Goal: Task Accomplishment & Management: Manage account settings

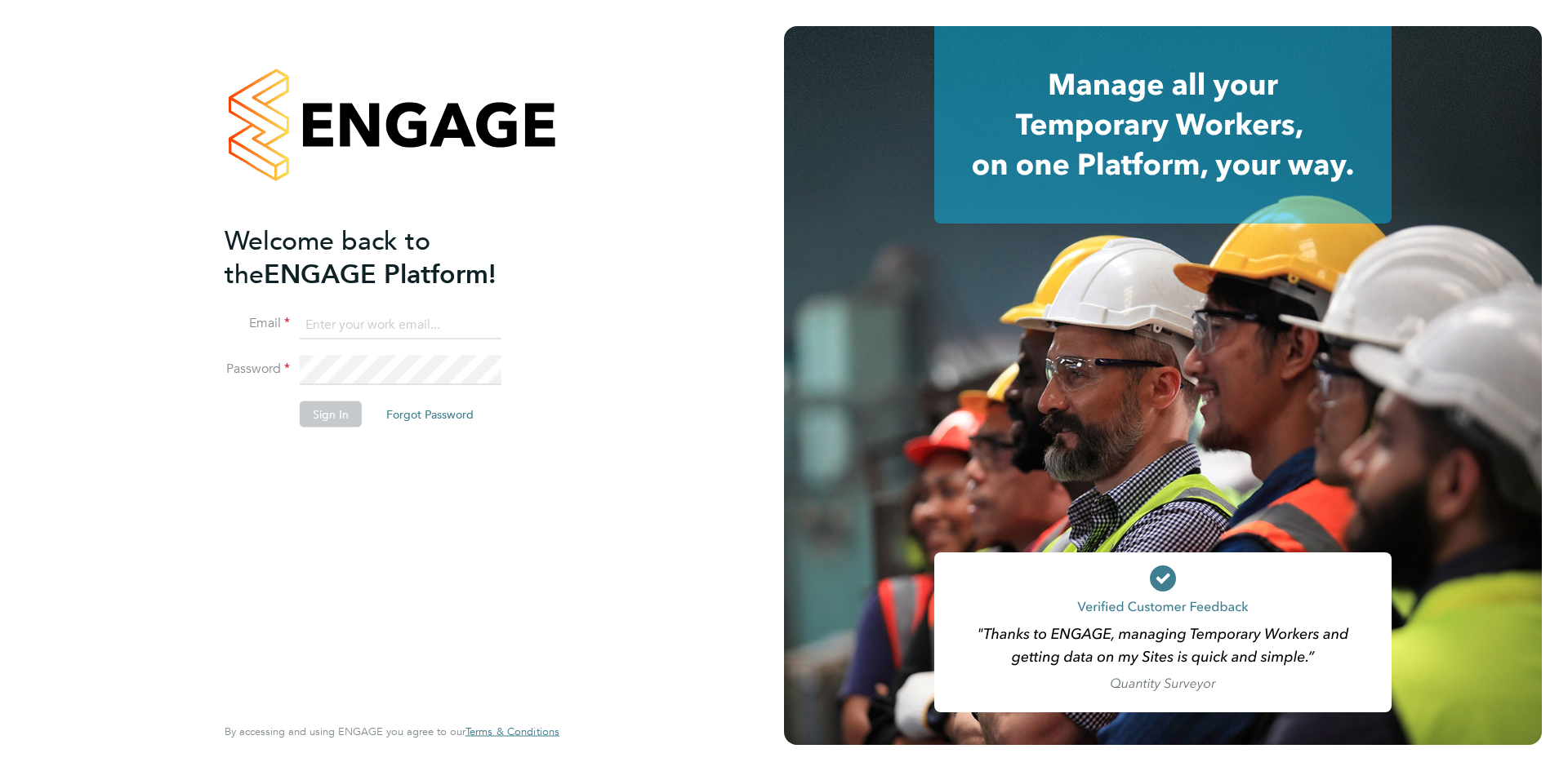
type input "shaye.stoneham@randstadcpe.com"
click at [314, 411] on button "Sign In" at bounding box center [330, 414] width 62 height 26
click at [642, 205] on div "Sorry, we are having problems connecting to our services." at bounding box center [392, 386] width 784 height 771
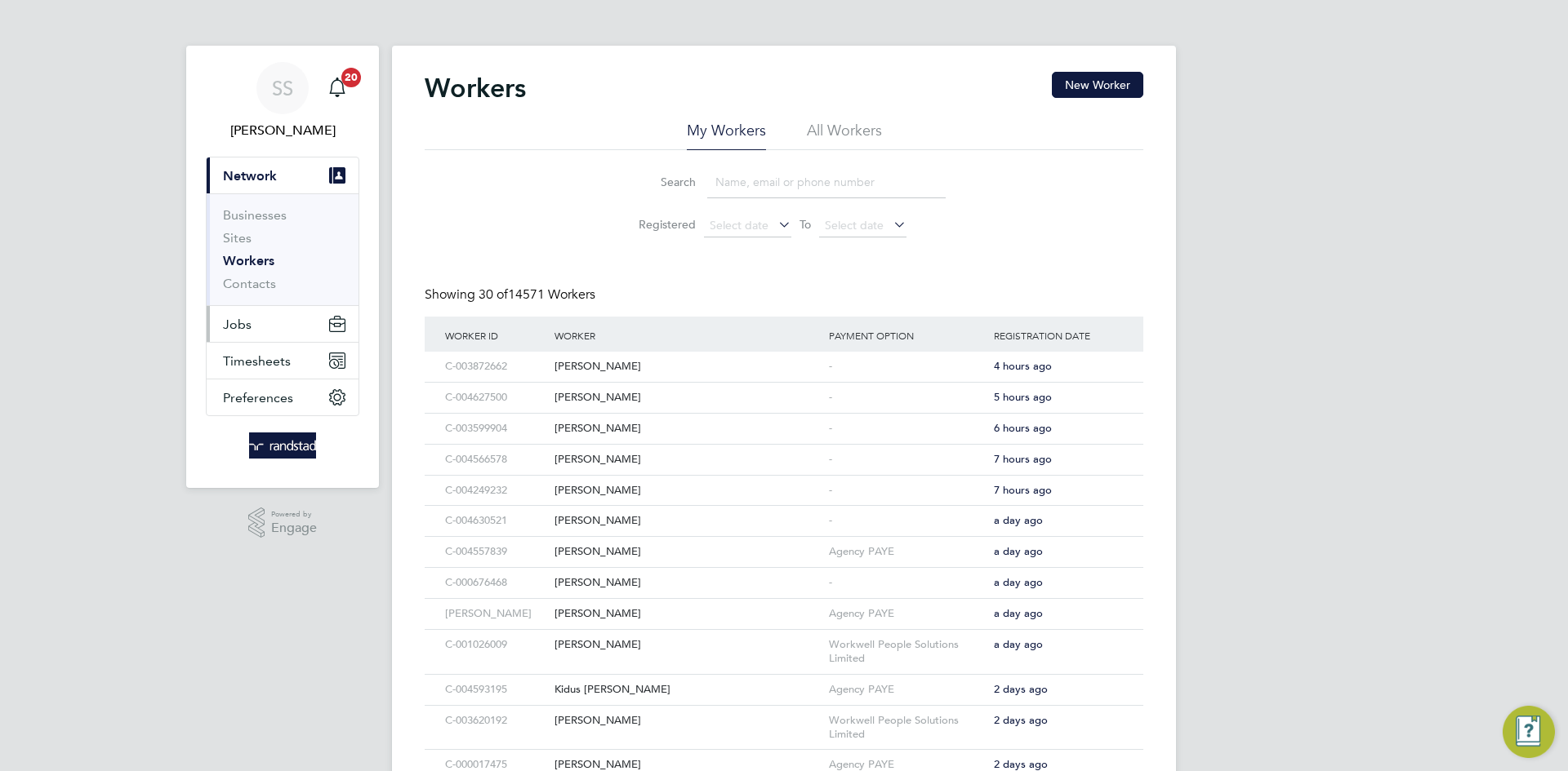
click at [258, 329] on button "Jobs" at bounding box center [282, 324] width 152 height 36
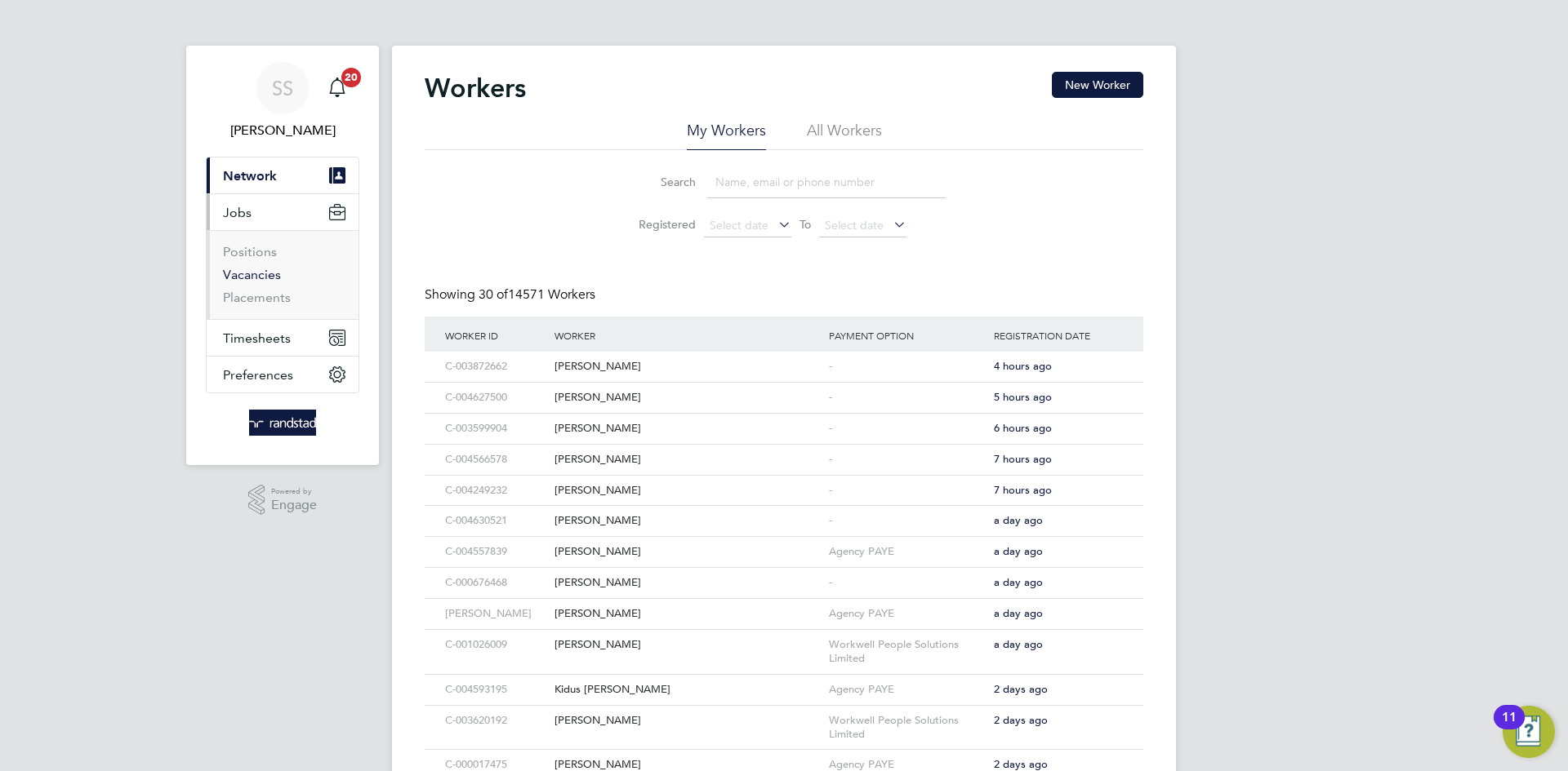
click at [256, 267] on link "Vacancies" at bounding box center [252, 275] width 58 height 16
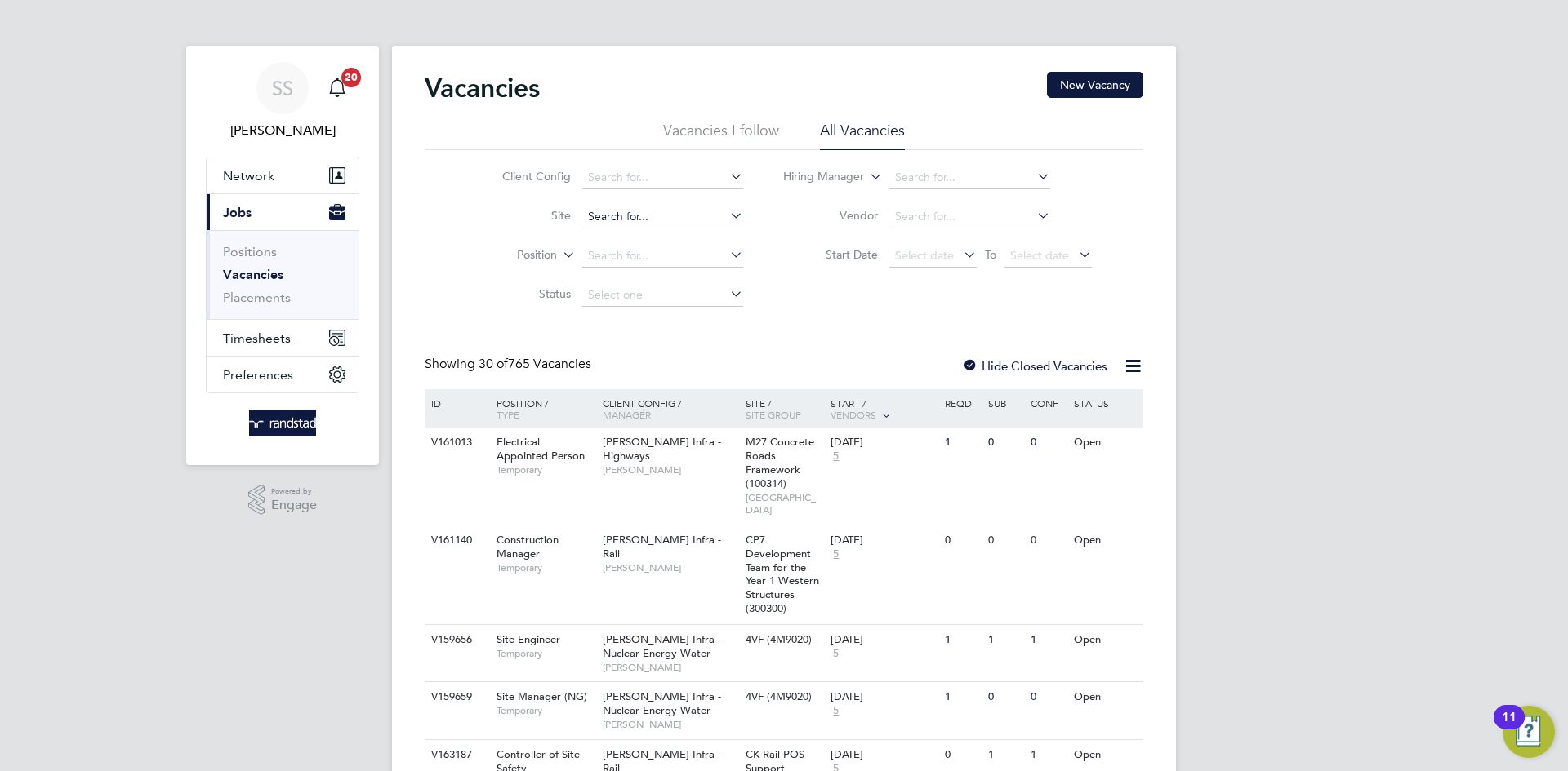
click at [635, 211] on input at bounding box center [663, 216] width 161 height 23
click at [674, 243] on li "Cable Wha rf Primary School (93CB14)" at bounding box center [701, 240] width 242 height 23
type input "[GEOGRAPHIC_DATA] (93CB14)"
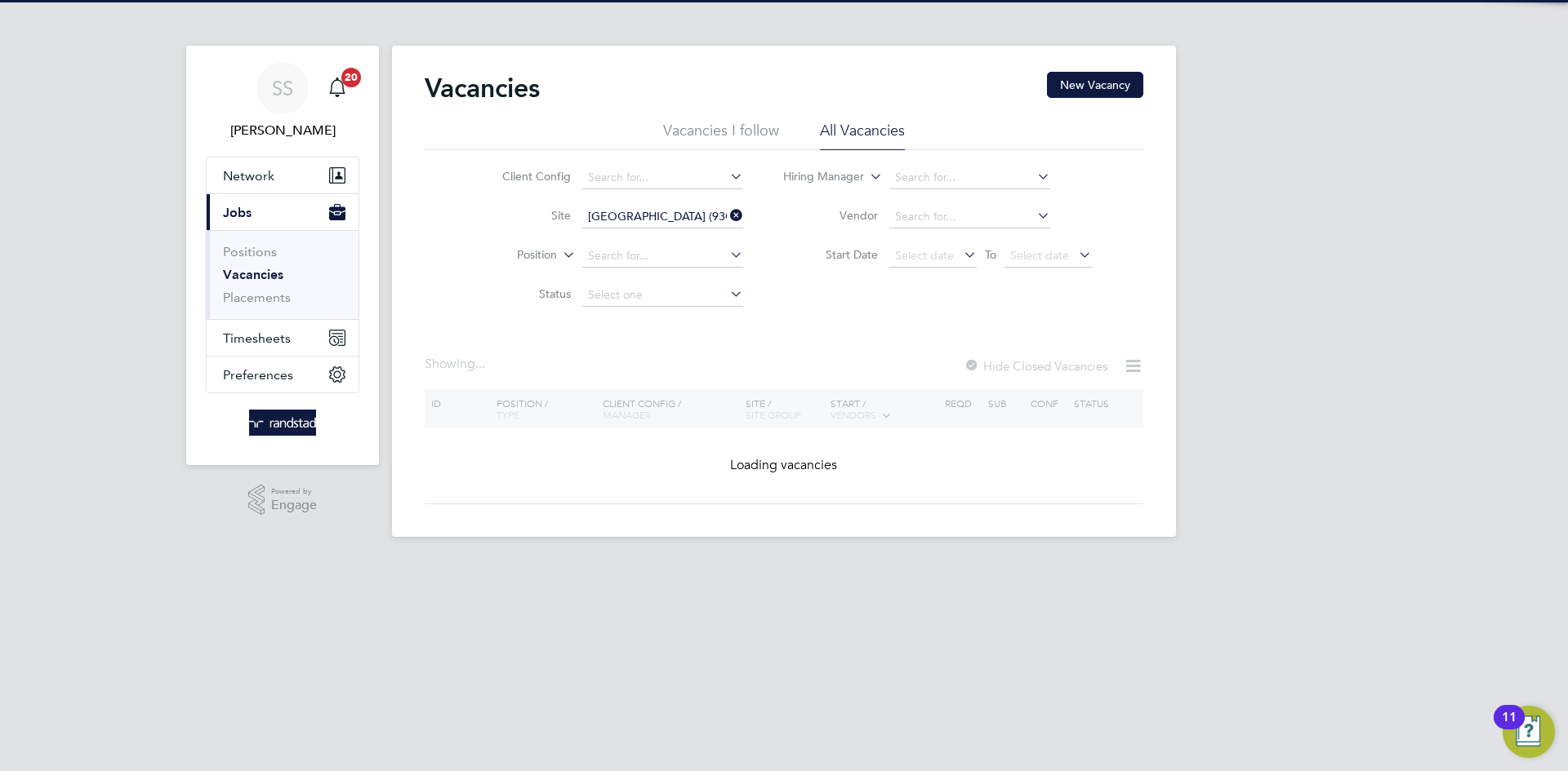
click at [884, 74] on div "Vacancies New Vacancy" at bounding box center [784, 96] width 718 height 49
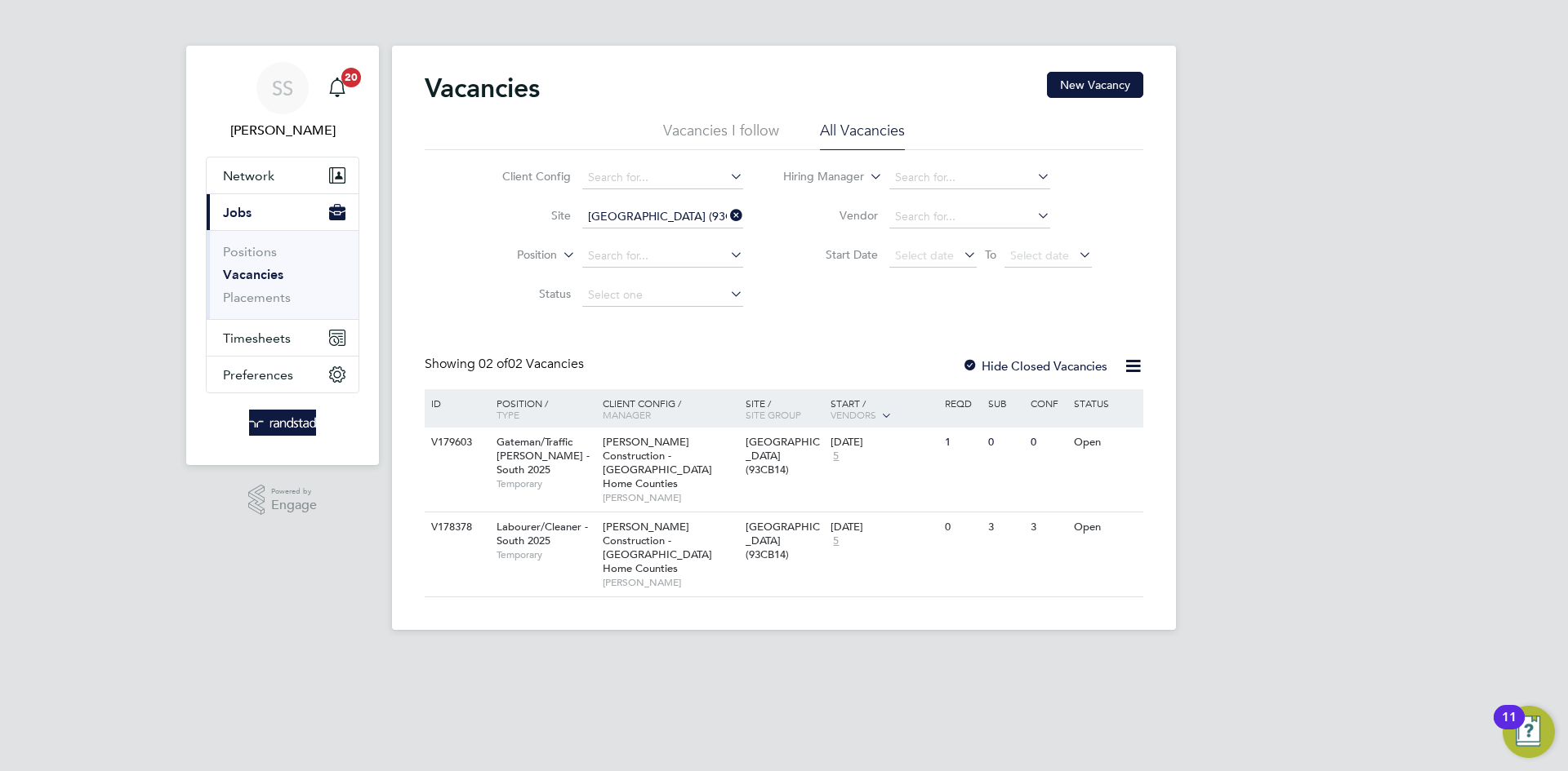
click at [1376, 435] on div "SS Shaye Stoneham Notifications 20 Applications: Network Businesses Sites Worke…" at bounding box center [784, 328] width 1568 height 657
click at [892, 446] on div "[DATE]" at bounding box center [868, 442] width 77 height 14
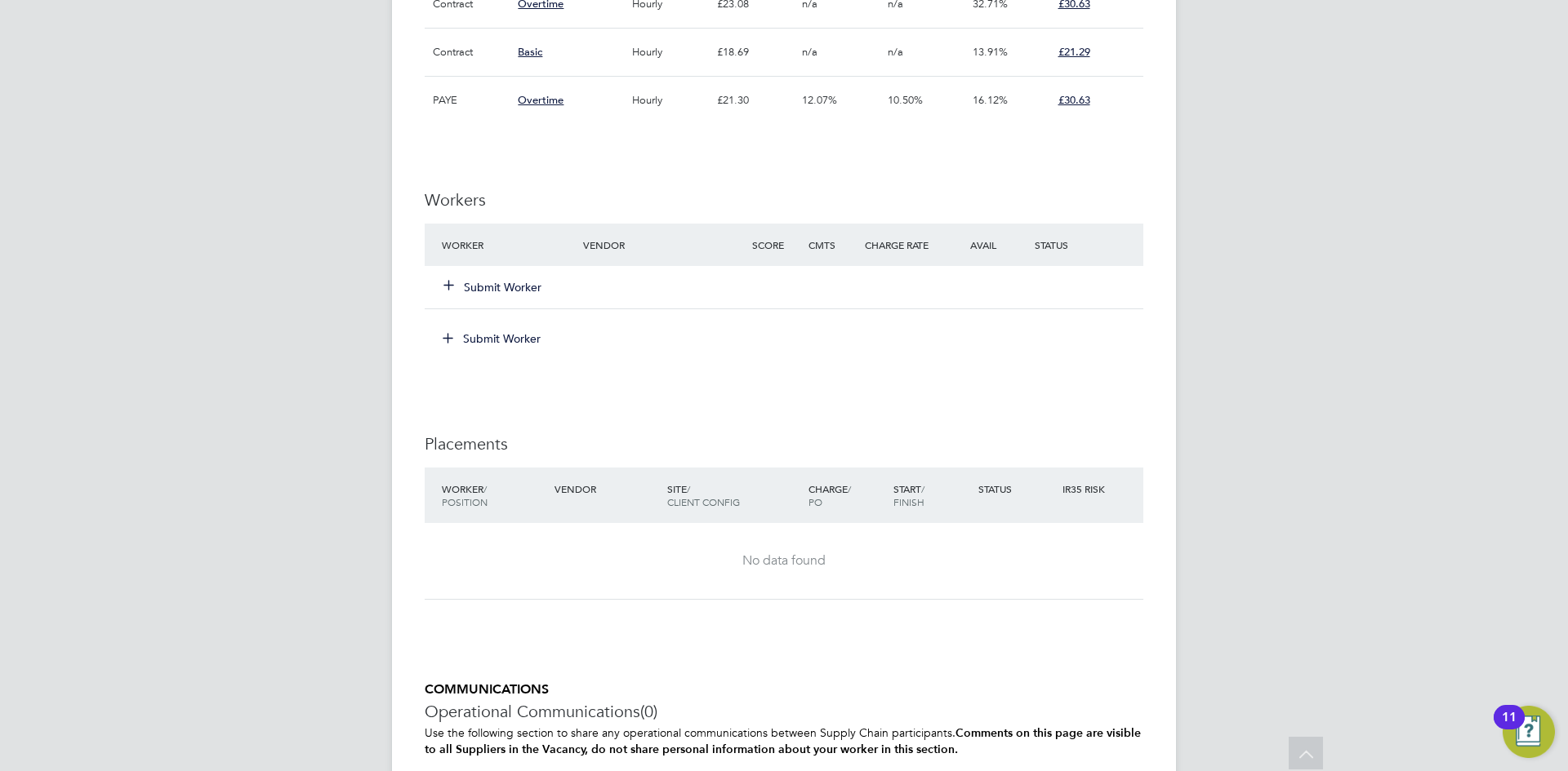
scroll to position [1119, 0]
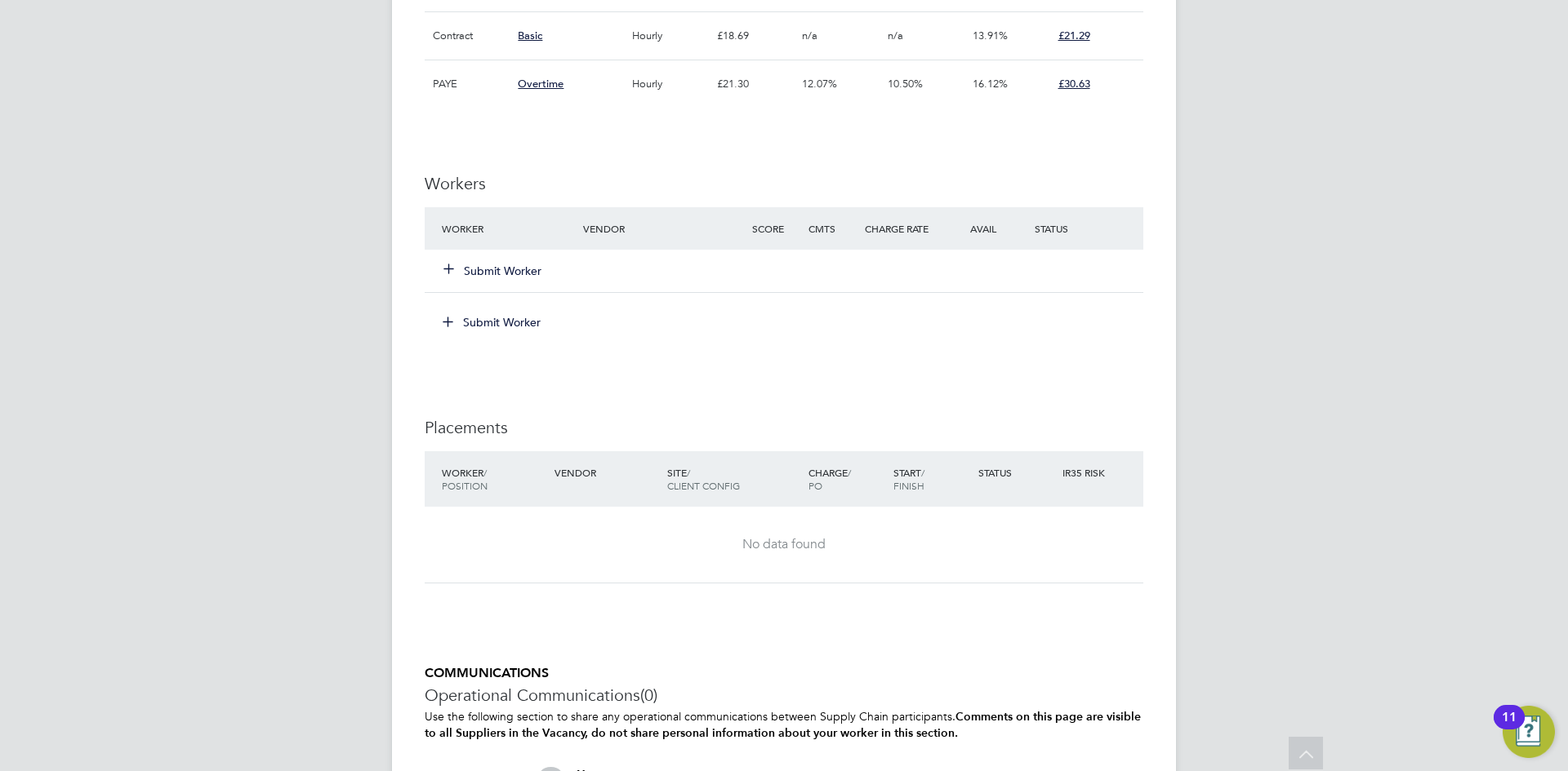
click at [505, 263] on button "Submit Worker" at bounding box center [493, 271] width 98 height 17
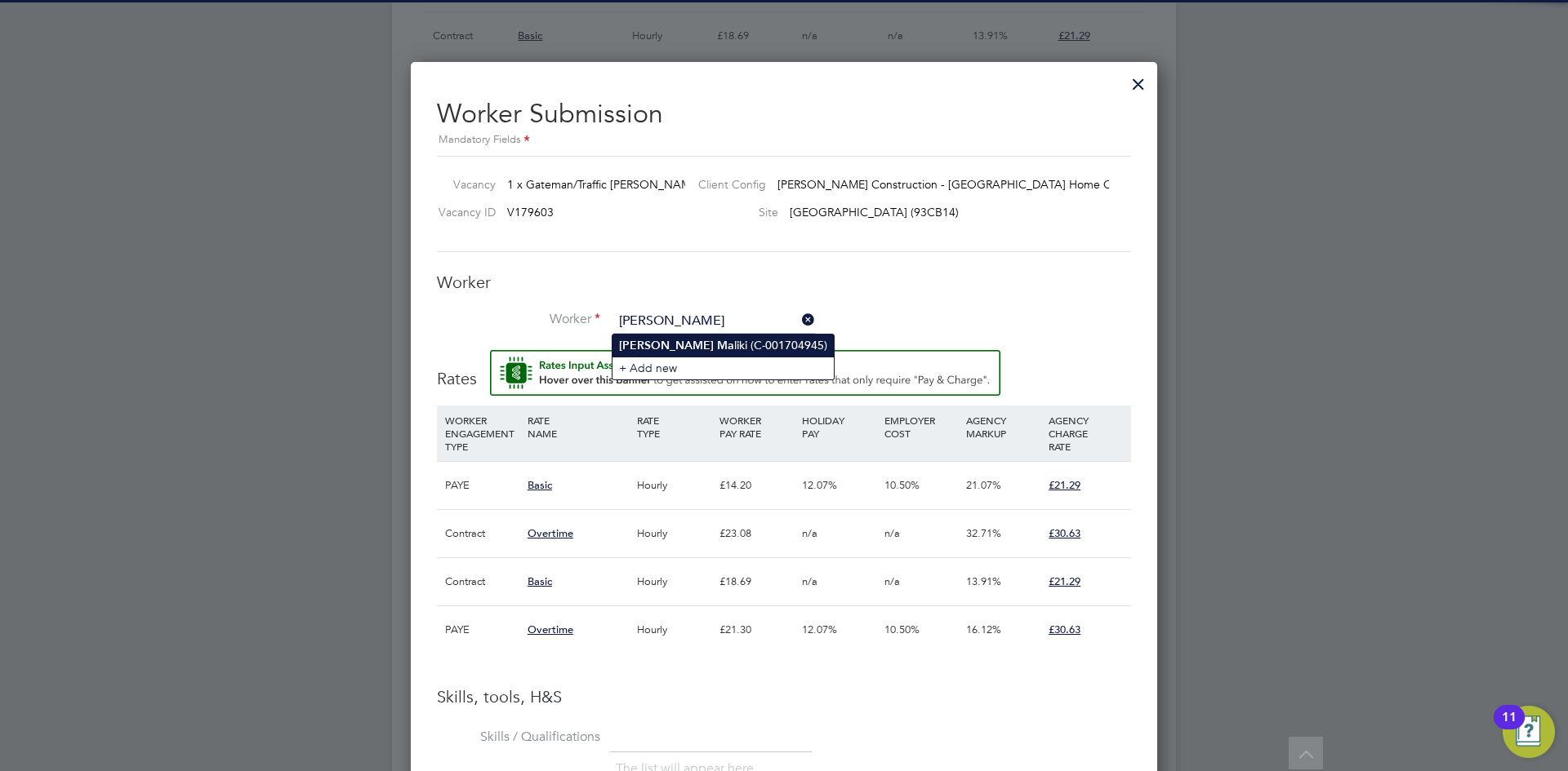
click at [744, 350] on li "[PERSON_NAME] (C-001704945)" at bounding box center [723, 345] width 221 height 23
type input "[PERSON_NAME] (C-001704945)"
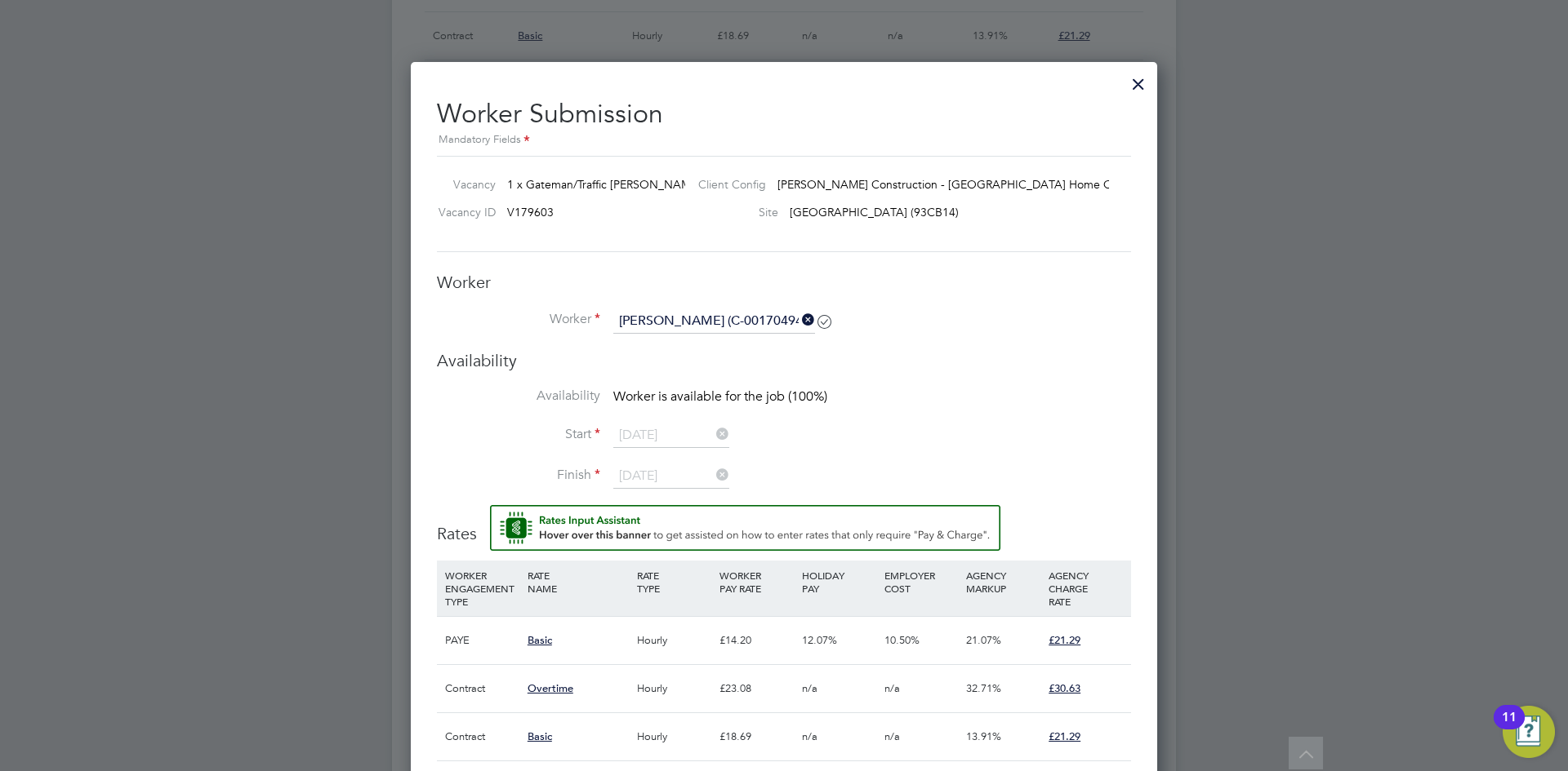
click at [835, 259] on div "Worker Submission Mandatory Fields Vacancy 1 x Gateman/Traffic [PERSON_NAME] - …" at bounding box center [783, 731] width 694 height 1293
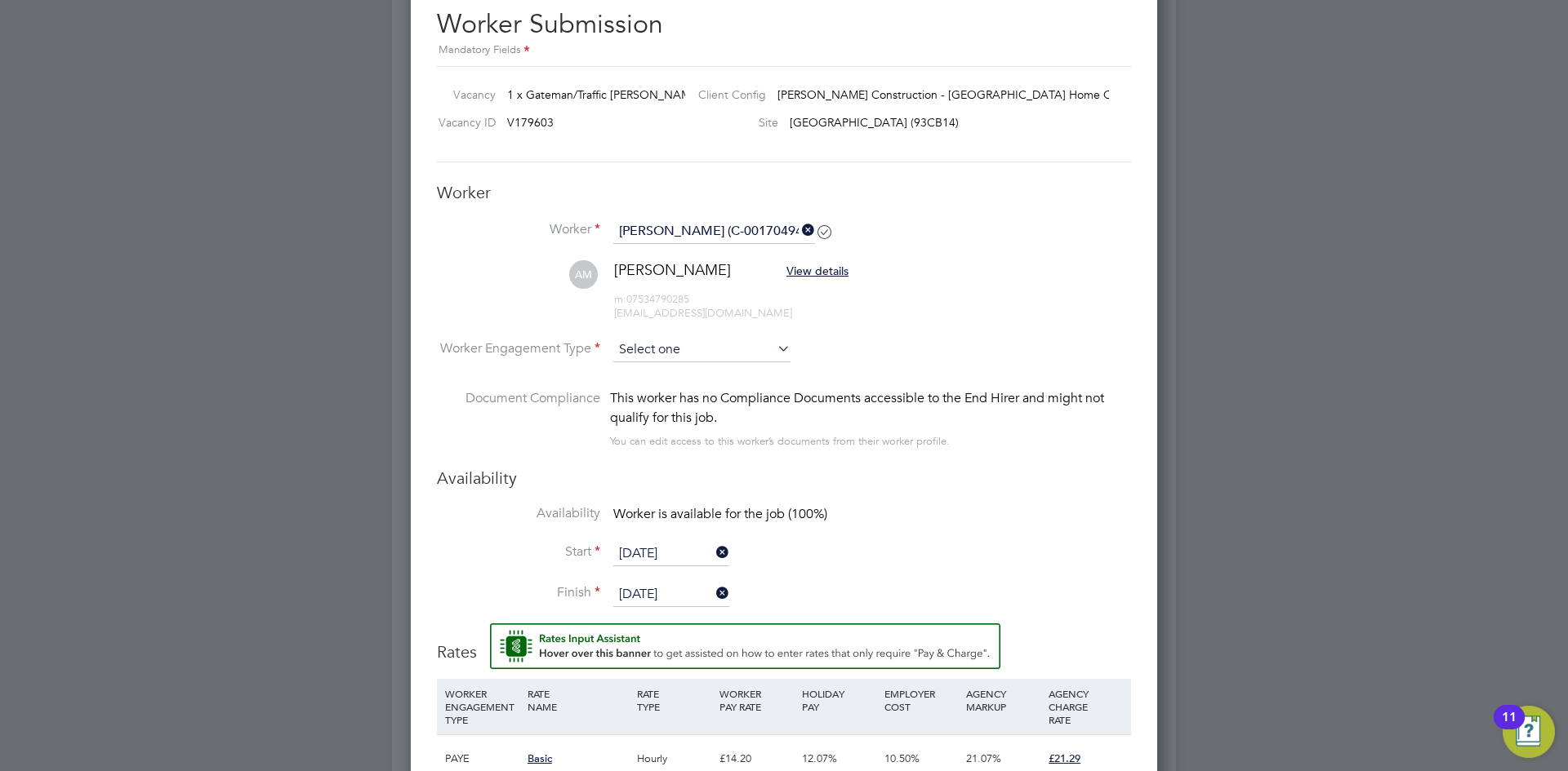
click at [664, 360] on input at bounding box center [701, 349] width 177 height 24
click at [690, 385] on li "PAYE" at bounding box center [702, 395] width 179 height 22
type input "PAYE"
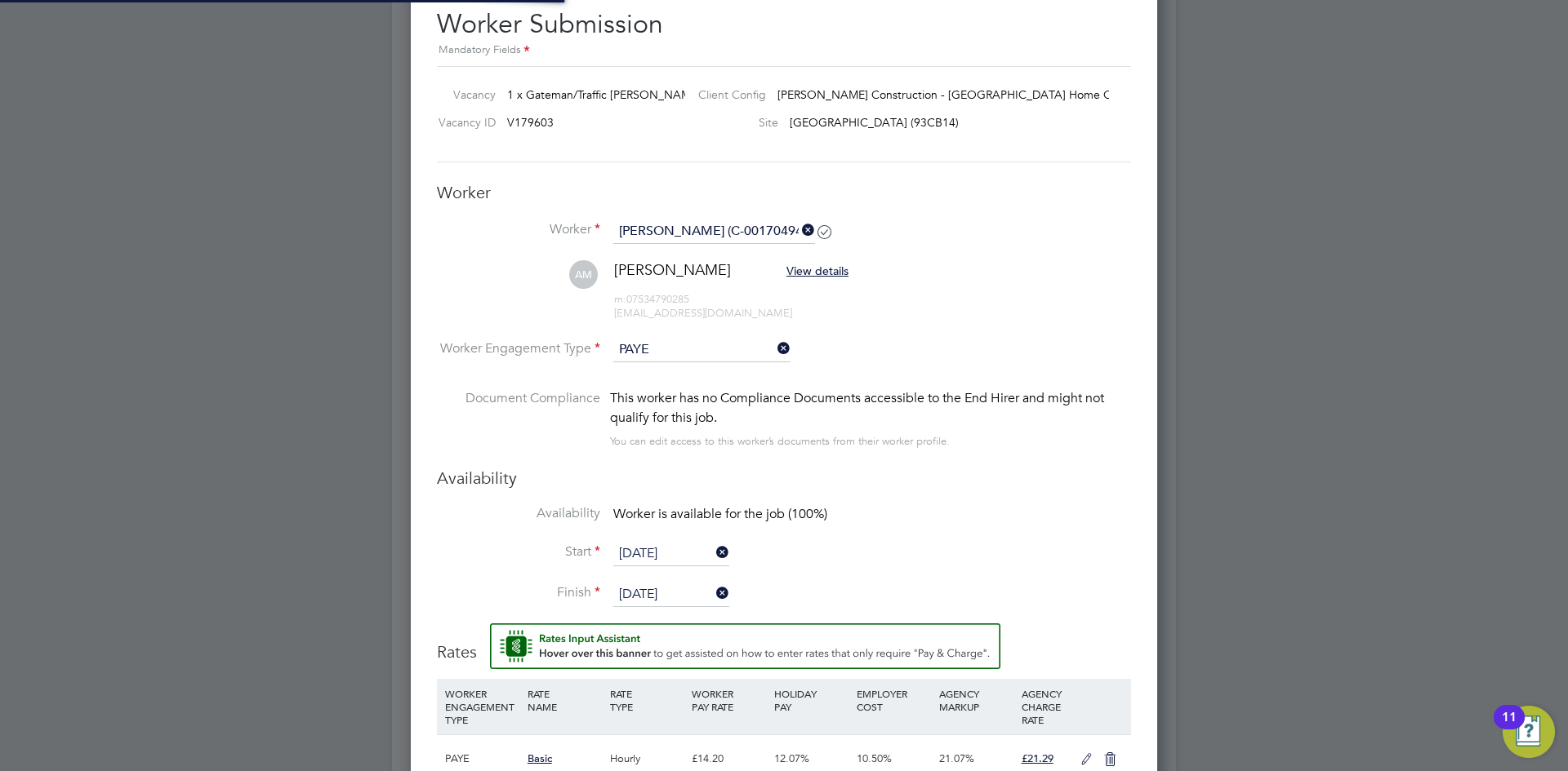
click at [916, 297] on li "AM [PERSON_NAME] View details m: 07534790285 [EMAIL_ADDRESS][DOMAIN_NAME]" at bounding box center [783, 298] width 694 height 77
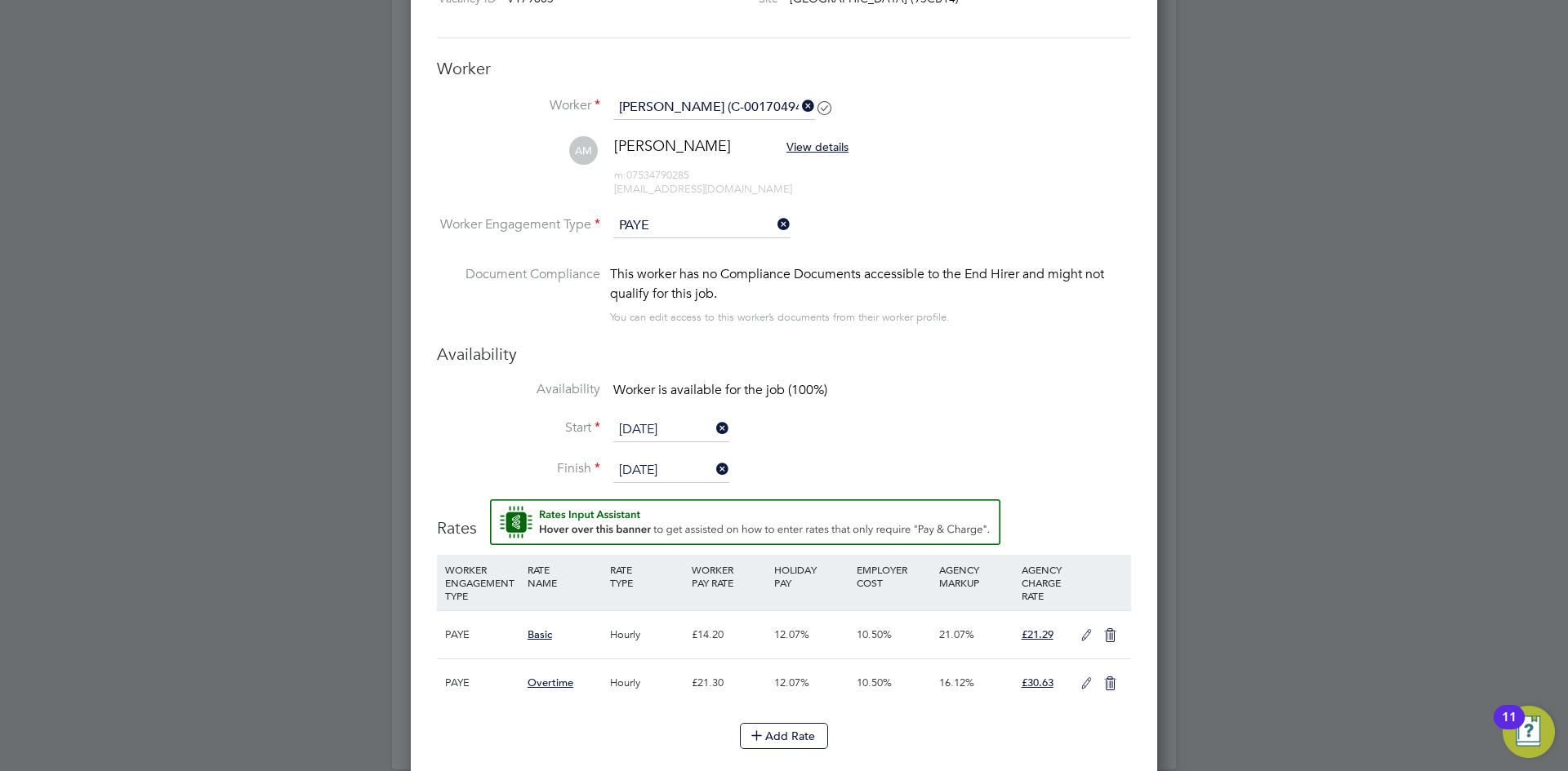
click at [978, 187] on li "AM [PERSON_NAME] View details m: 07534790285 [EMAIL_ADDRESS][DOMAIN_NAME]" at bounding box center [783, 174] width 694 height 77
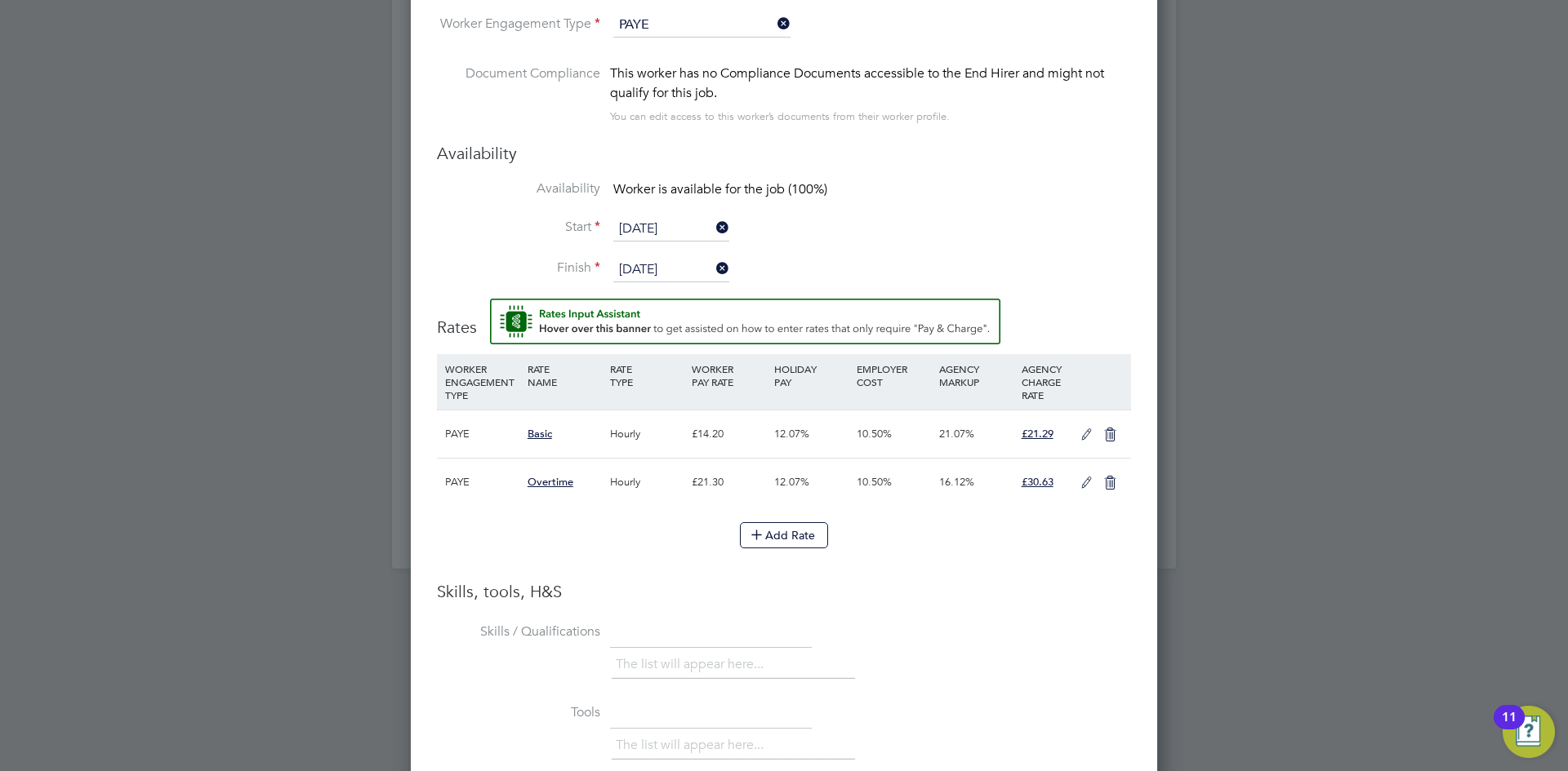
click at [991, 537] on div "Add Rate" at bounding box center [783, 535] width 694 height 26
click at [1077, 441] on icon at bounding box center [1085, 434] width 21 height 13
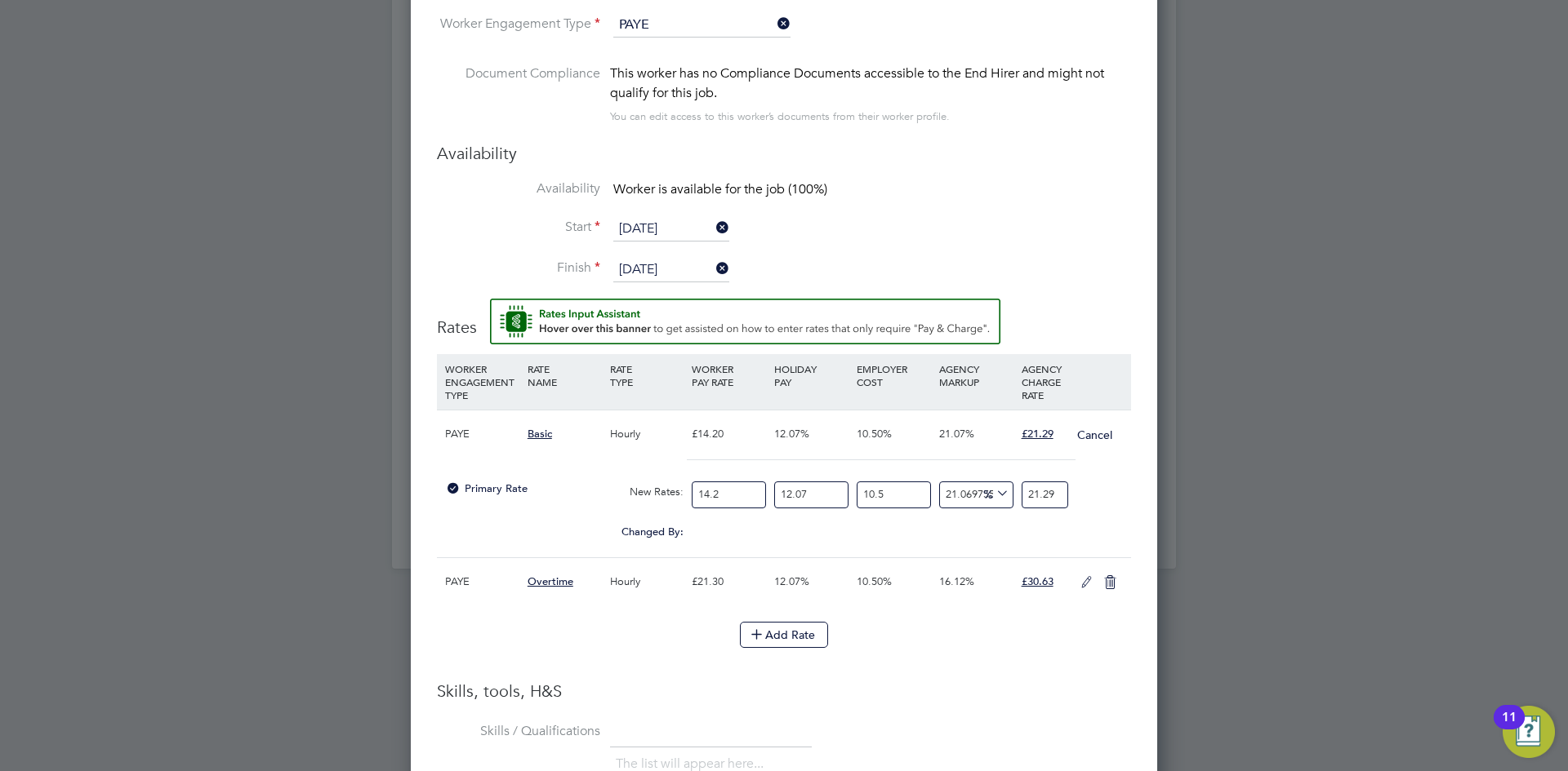
drag, startPoint x: 744, startPoint y: 486, endPoint x: 643, endPoint y: 496, distance: 101.5
click at [643, 496] on div "Primary Rate New Rates: 14.2 12.07 n/a 10.5 n/a 21.069755986209923 0 % 21.29" at bounding box center [783, 495] width 694 height 43
type input "1"
type input "1.4992957746478874"
type input "15"
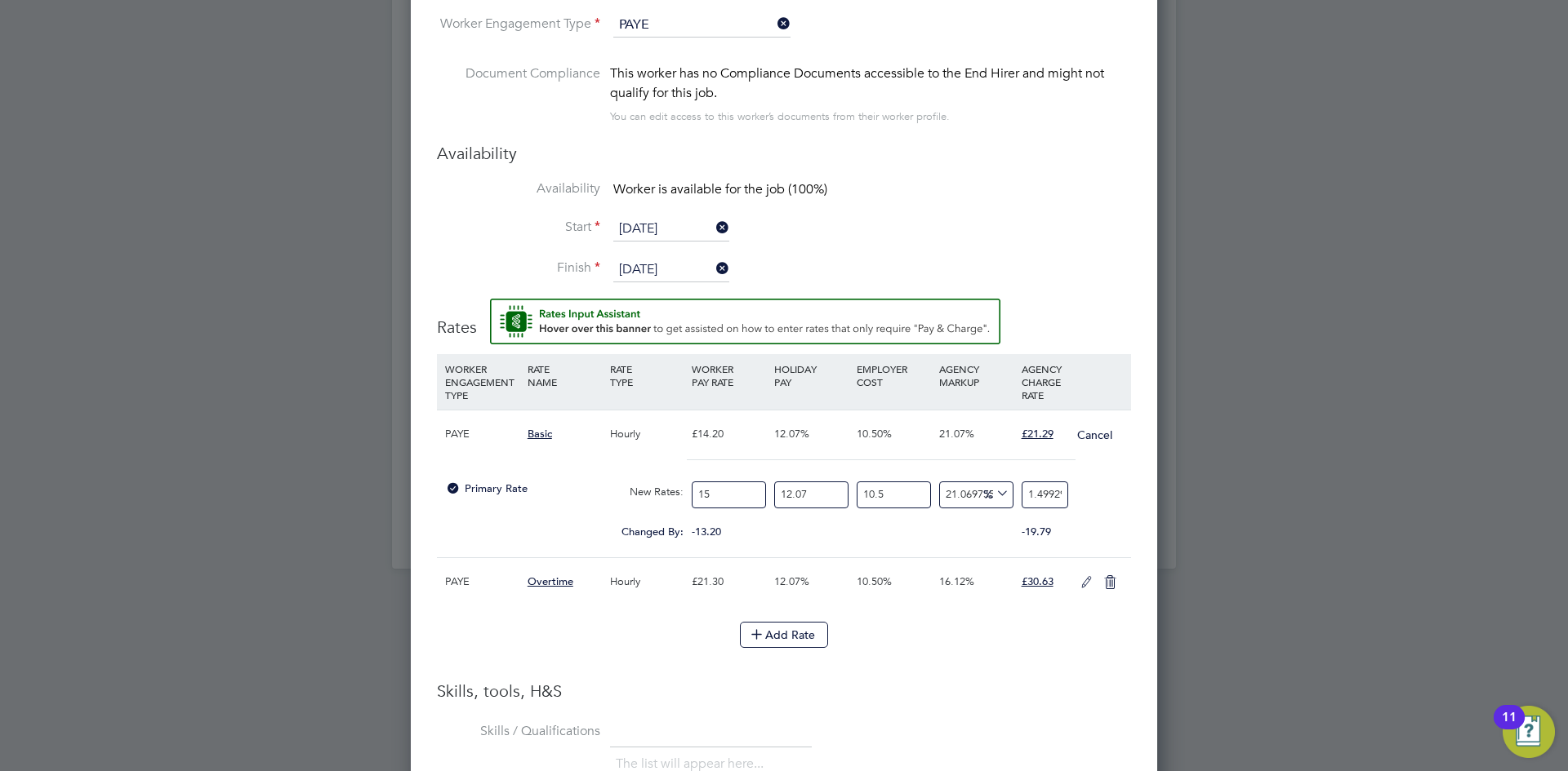
type input "22.48943661971831"
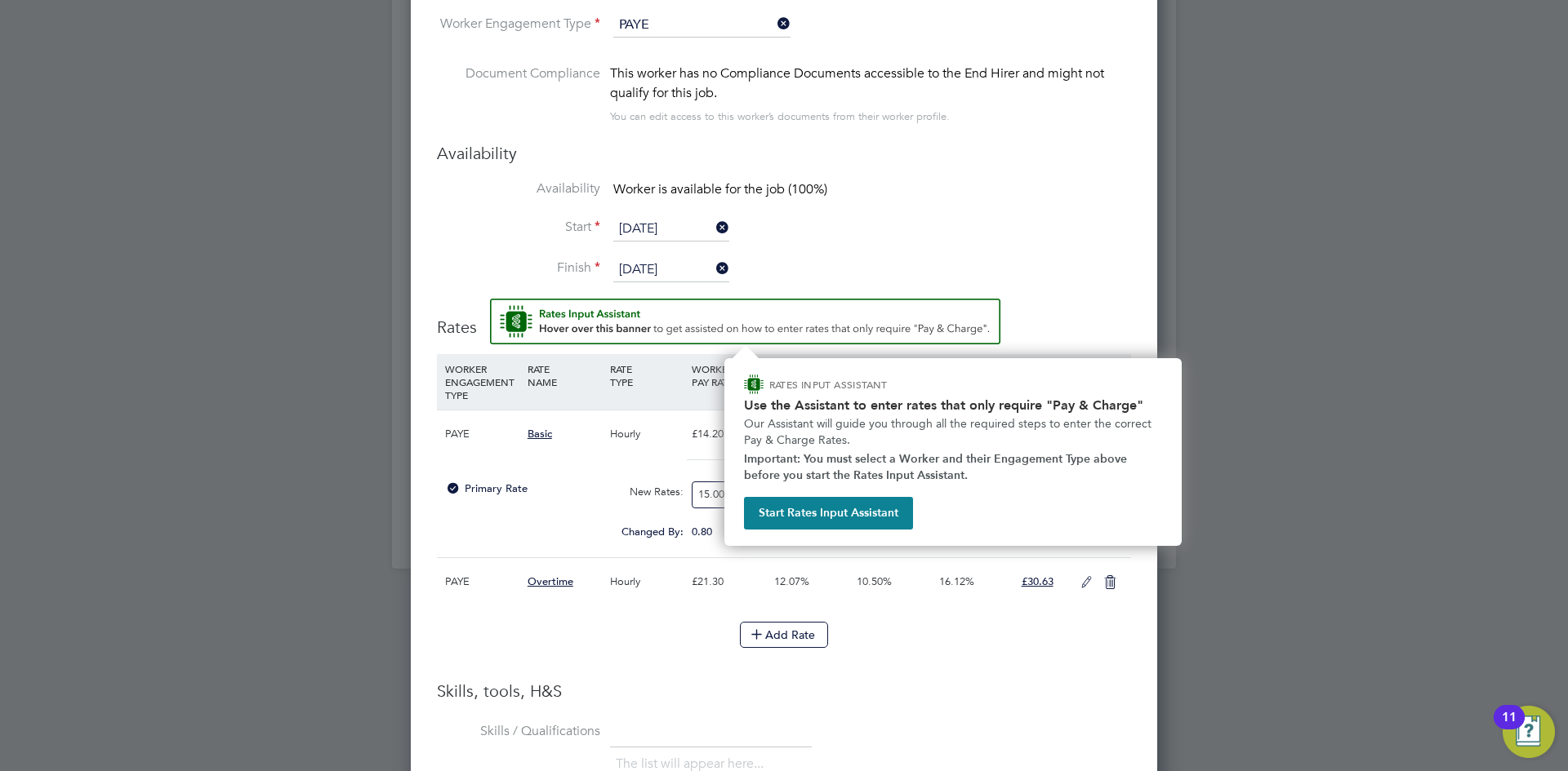
type input "15.00"
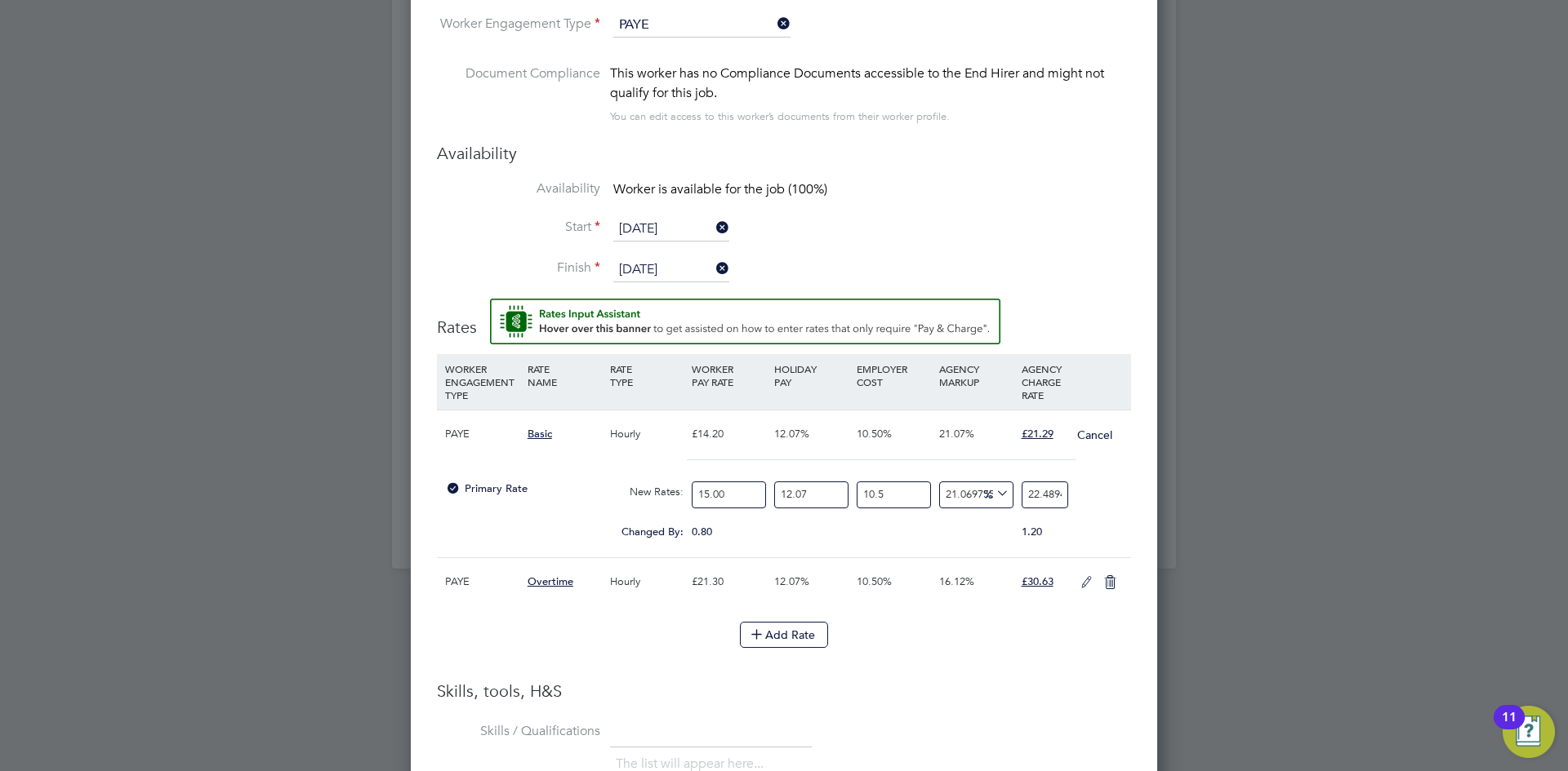
click at [1013, 278] on li "Finish [DATE]" at bounding box center [783, 279] width 694 height 41
drag, startPoint x: 1025, startPoint y: 494, endPoint x: 1103, endPoint y: 484, distance: 78.6
click at [1103, 484] on div "Primary Rate New Rates: 15.00 12.07 n/a 10.5 n/a 21.069755986209923 3.913834119…" at bounding box center [783, 495] width 694 height 43
type input "-89.2331890715254"
type input "2"
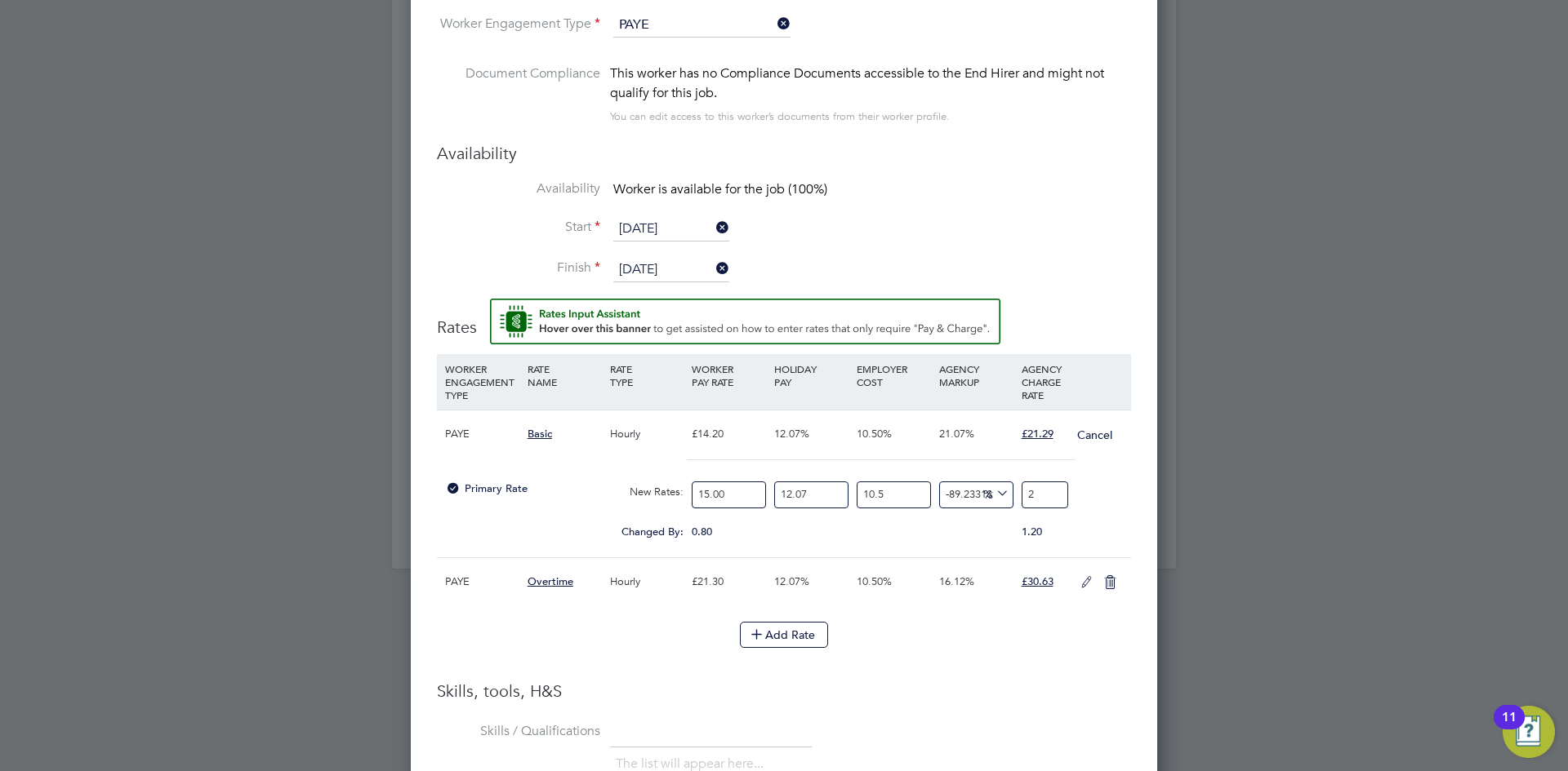
type input "13.051514748983243"
type input "21"
type input "14.128195841830703"
type input "21.2"
type input "14.61270233361206"
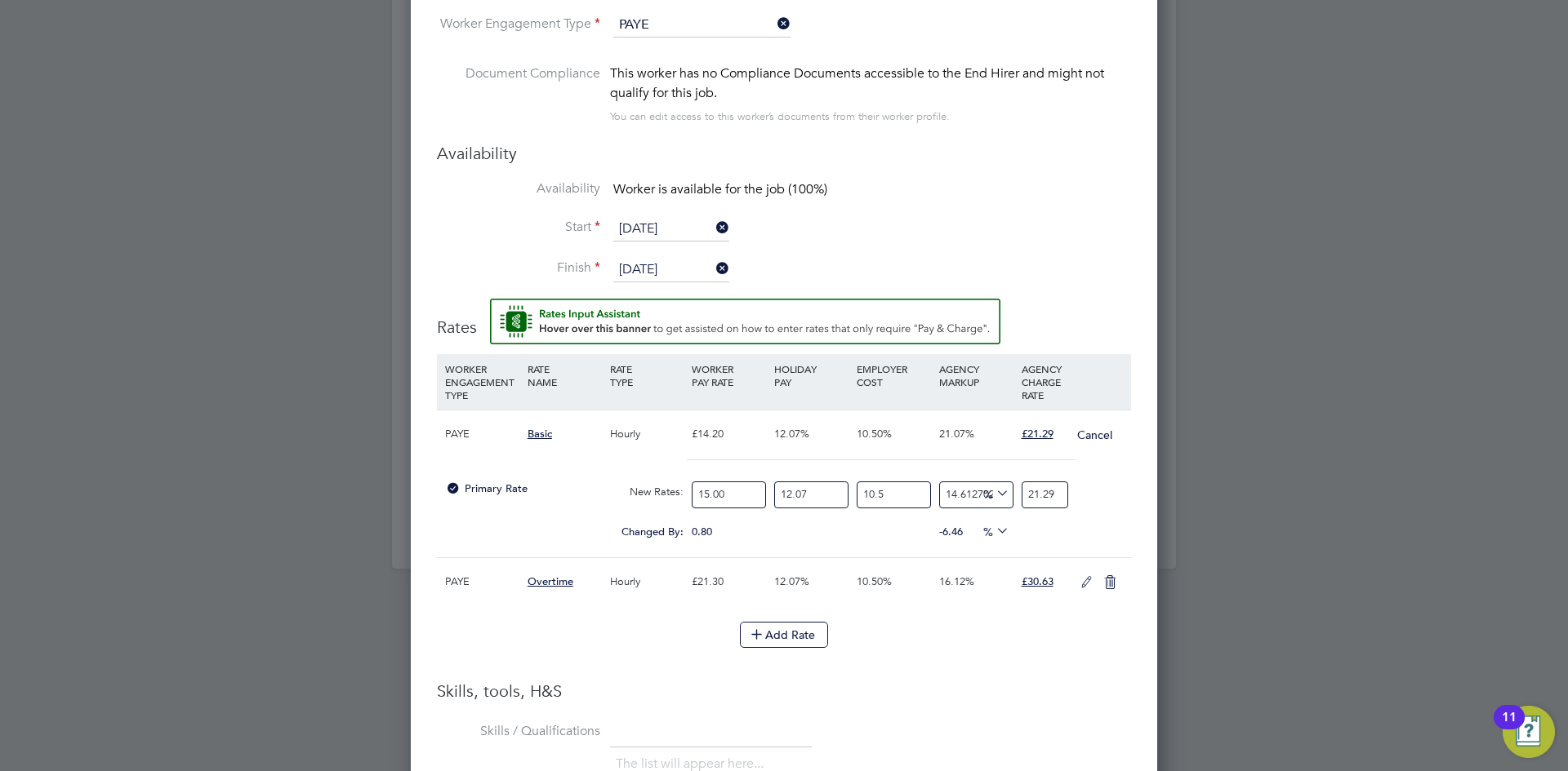
type input "21.29"
click at [1111, 230] on li "Start [DATE]" at bounding box center [783, 238] width 694 height 41
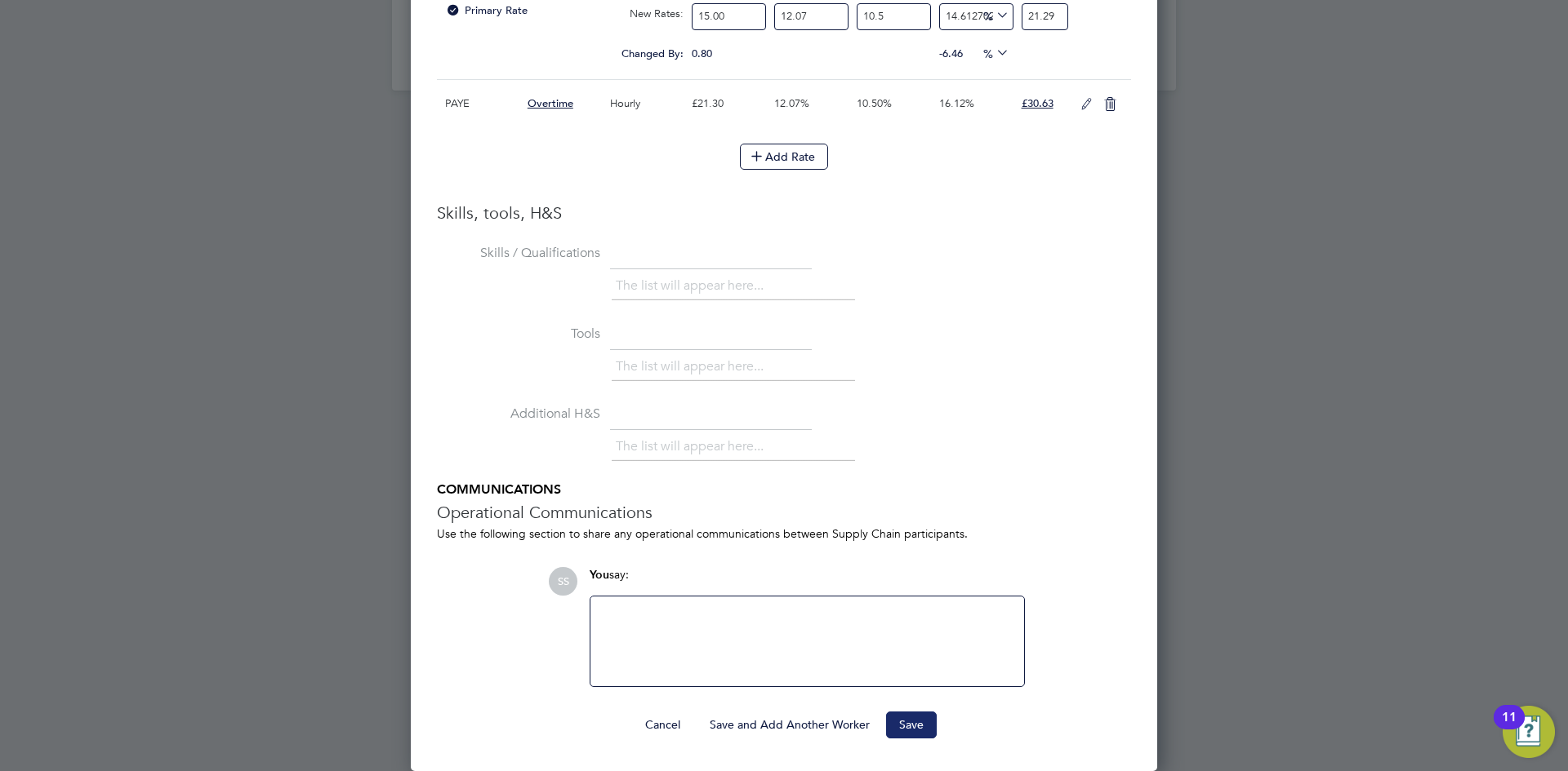
click at [910, 721] on button "Save" at bounding box center [911, 724] width 51 height 26
click at [1232, 462] on div at bounding box center [784, 386] width 1568 height 771
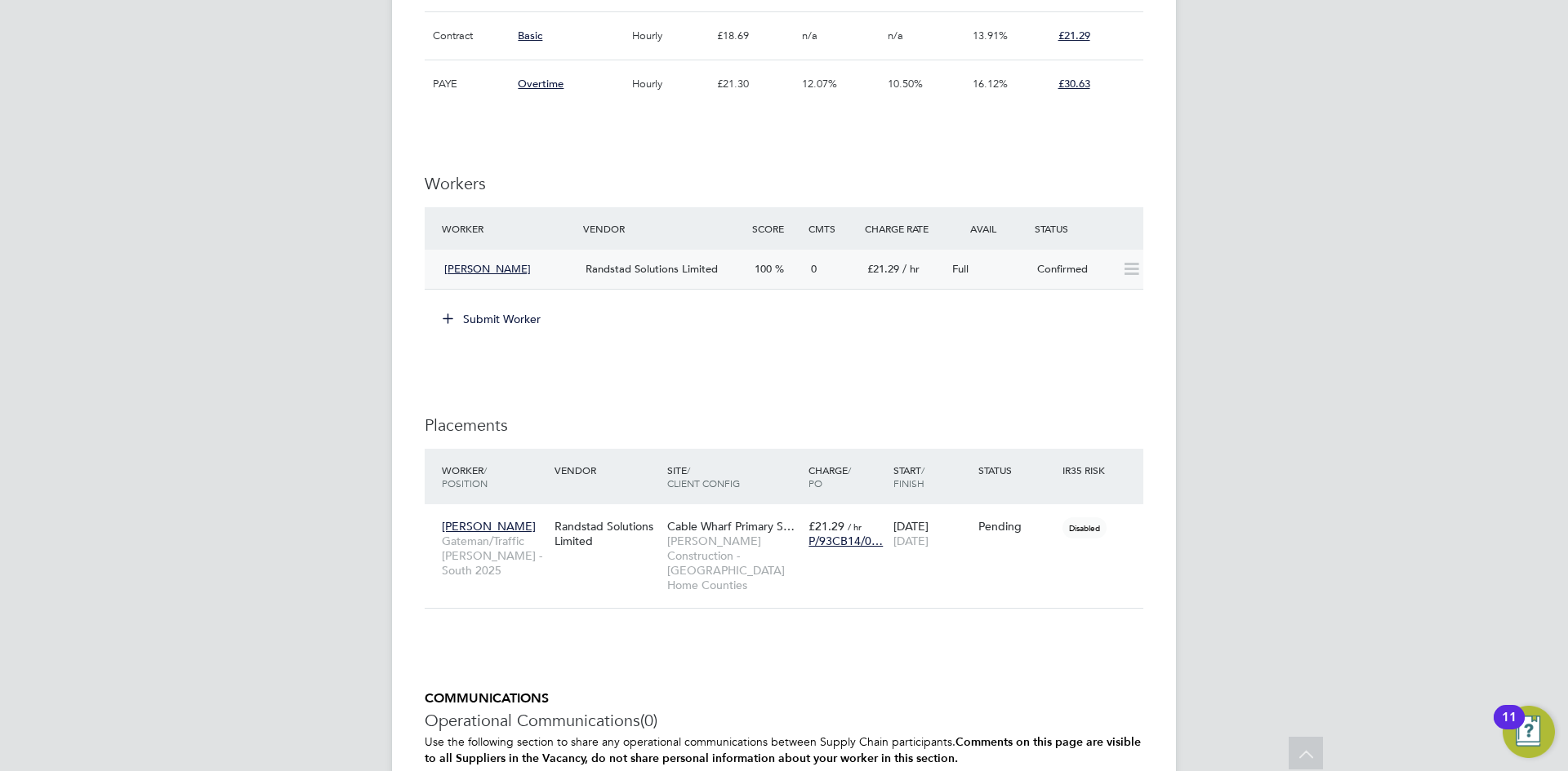
click at [525, 256] on div "[PERSON_NAME]" at bounding box center [508, 270] width 141 height 27
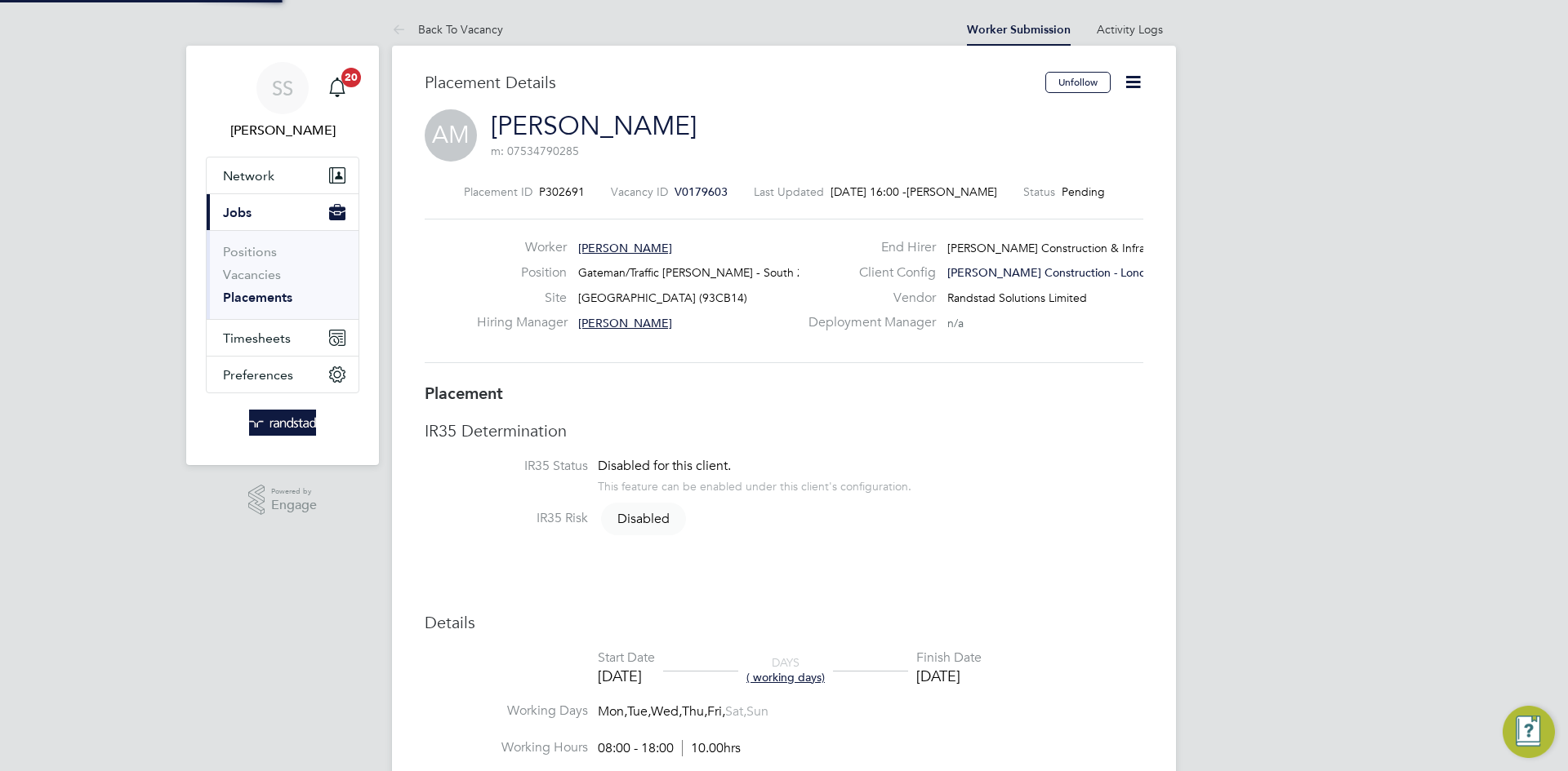
click at [1137, 92] on icon at bounding box center [1132, 81] width 21 height 21
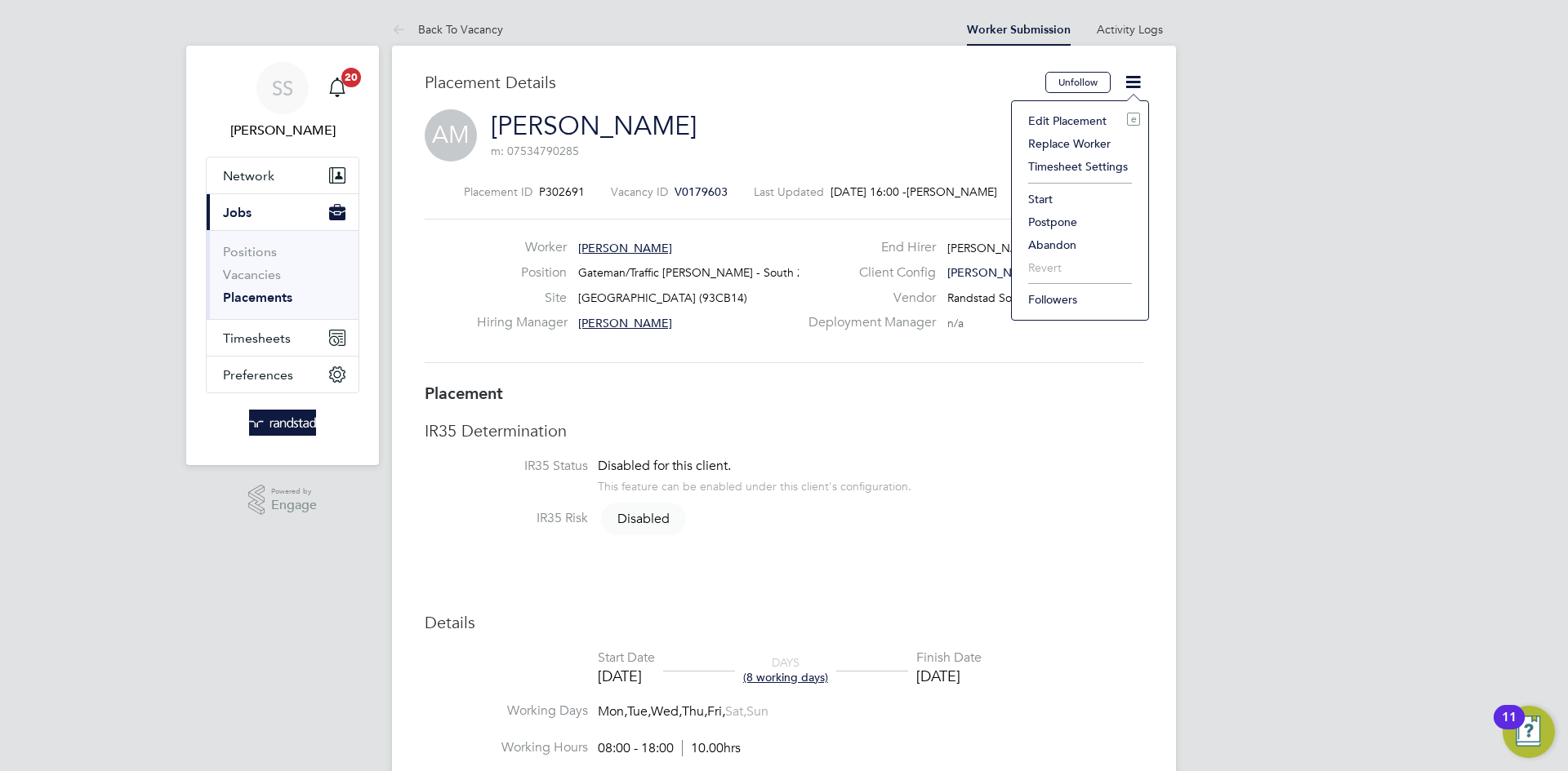
click at [1046, 201] on li "Start" at bounding box center [1080, 199] width 120 height 23
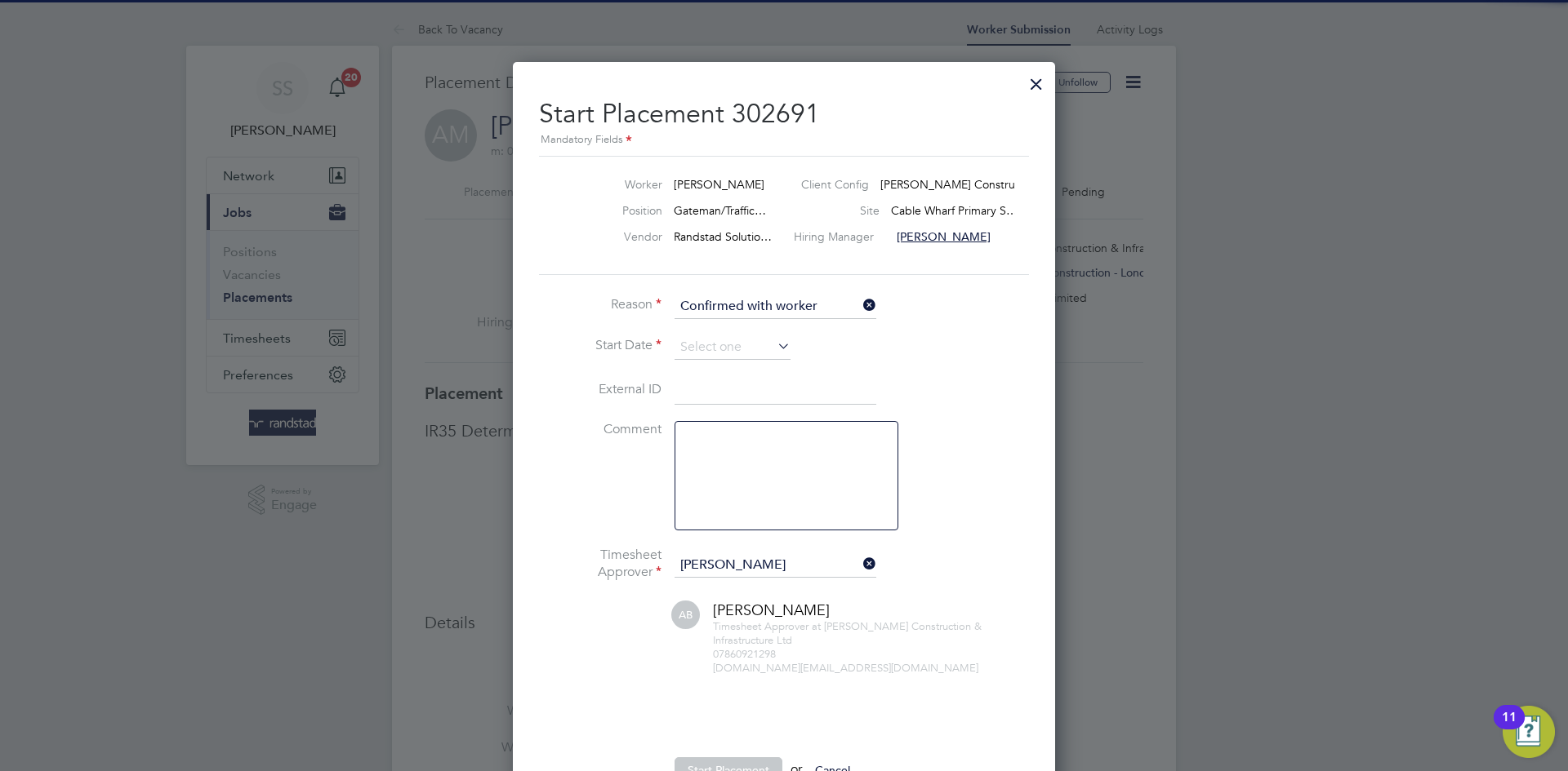
click at [701, 352] on input at bounding box center [732, 347] width 115 height 24
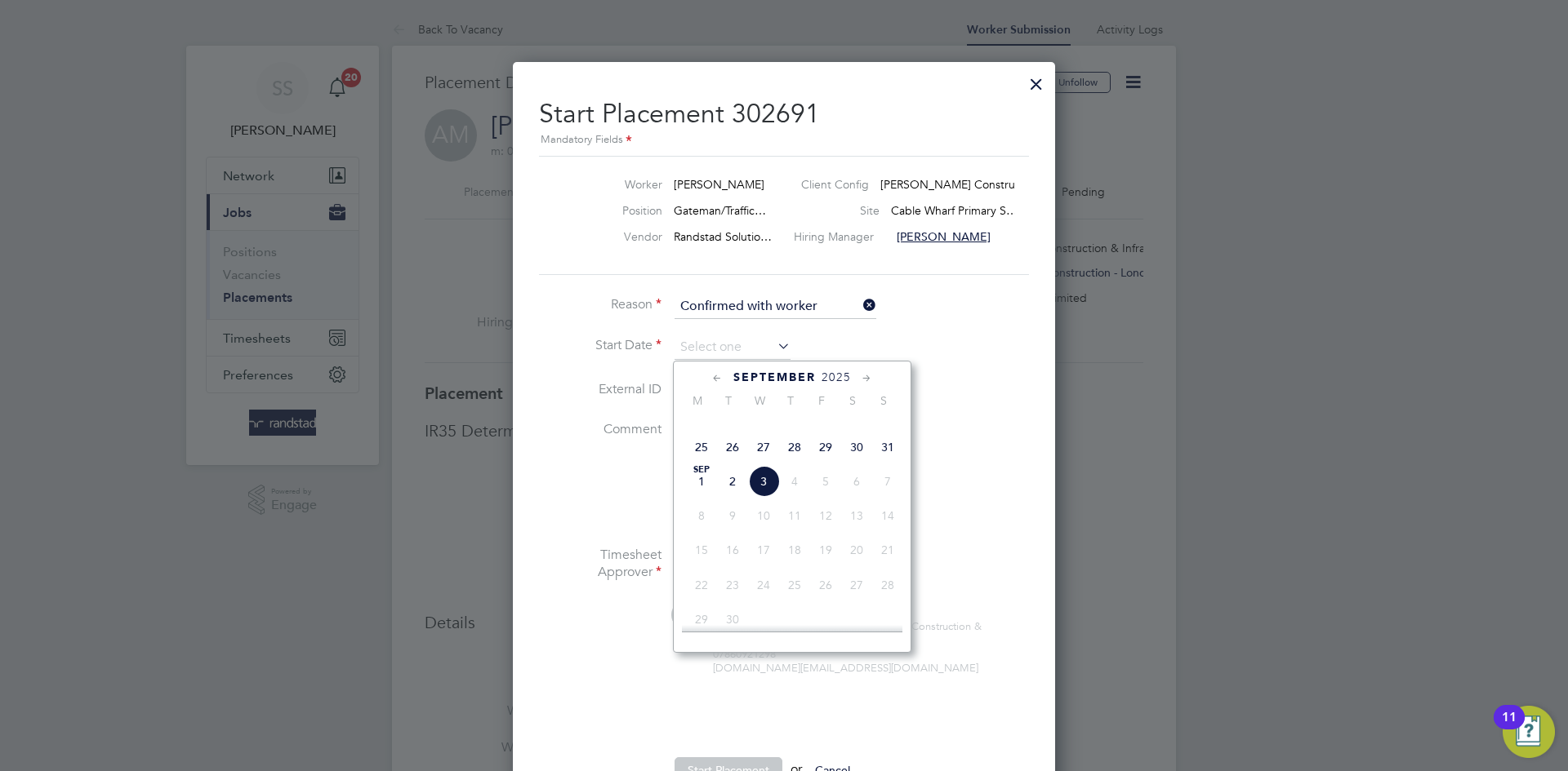
click at [707, 475] on span "Sep" at bounding box center [702, 470] width 31 height 8
type input "[DATE]"
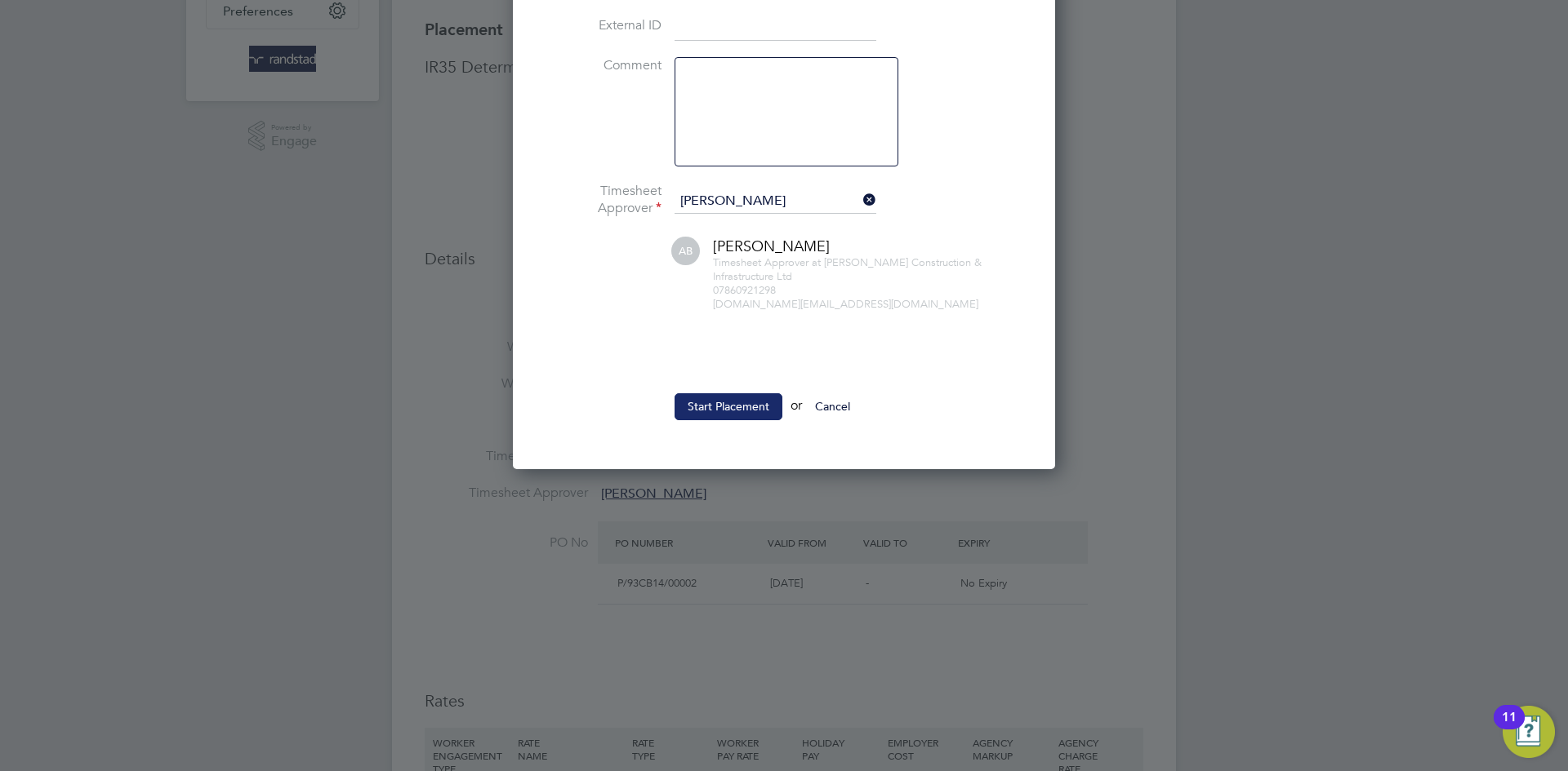
click at [755, 406] on button "Start Placement" at bounding box center [728, 406] width 108 height 26
click at [1238, 308] on div at bounding box center [784, 386] width 1568 height 771
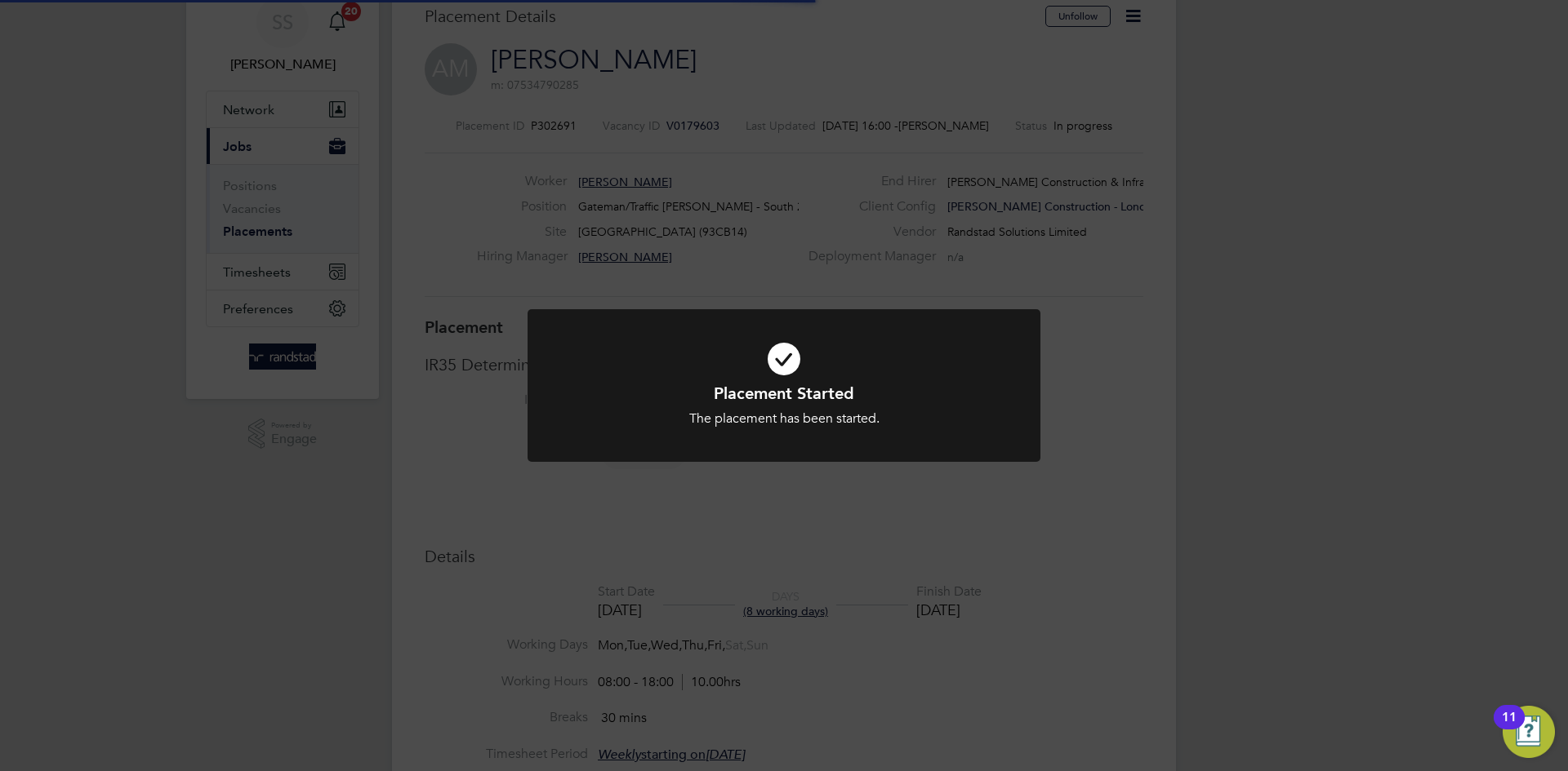
click at [1238, 308] on div "Placement Started The placement has been started. Cancel Okay" at bounding box center [784, 386] width 1568 height 771
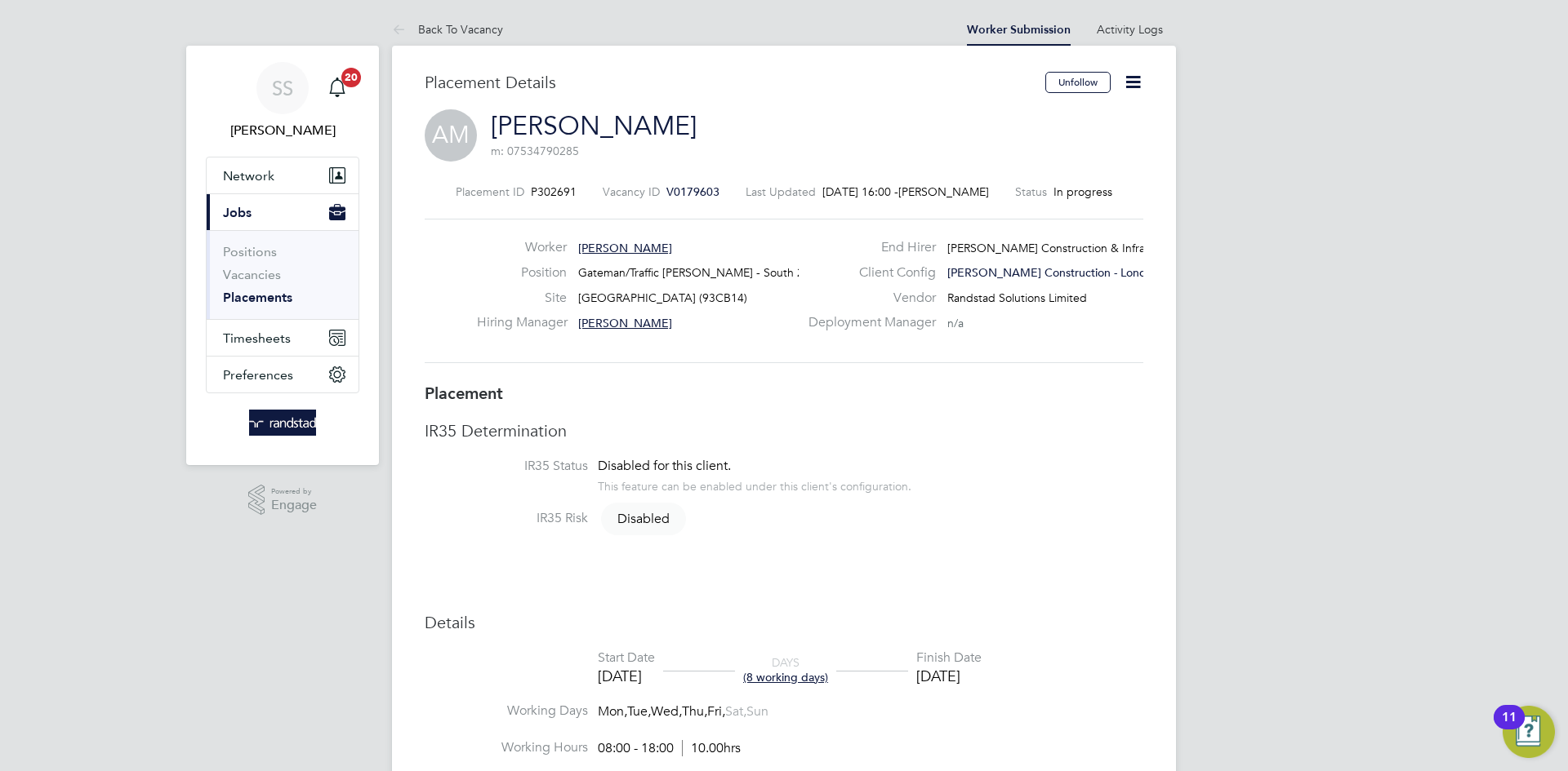
click at [859, 131] on div "AM [PERSON_NAME] m: 07534790285" at bounding box center [784, 137] width 718 height 56
click at [275, 161] on button "Network" at bounding box center [282, 175] width 152 height 36
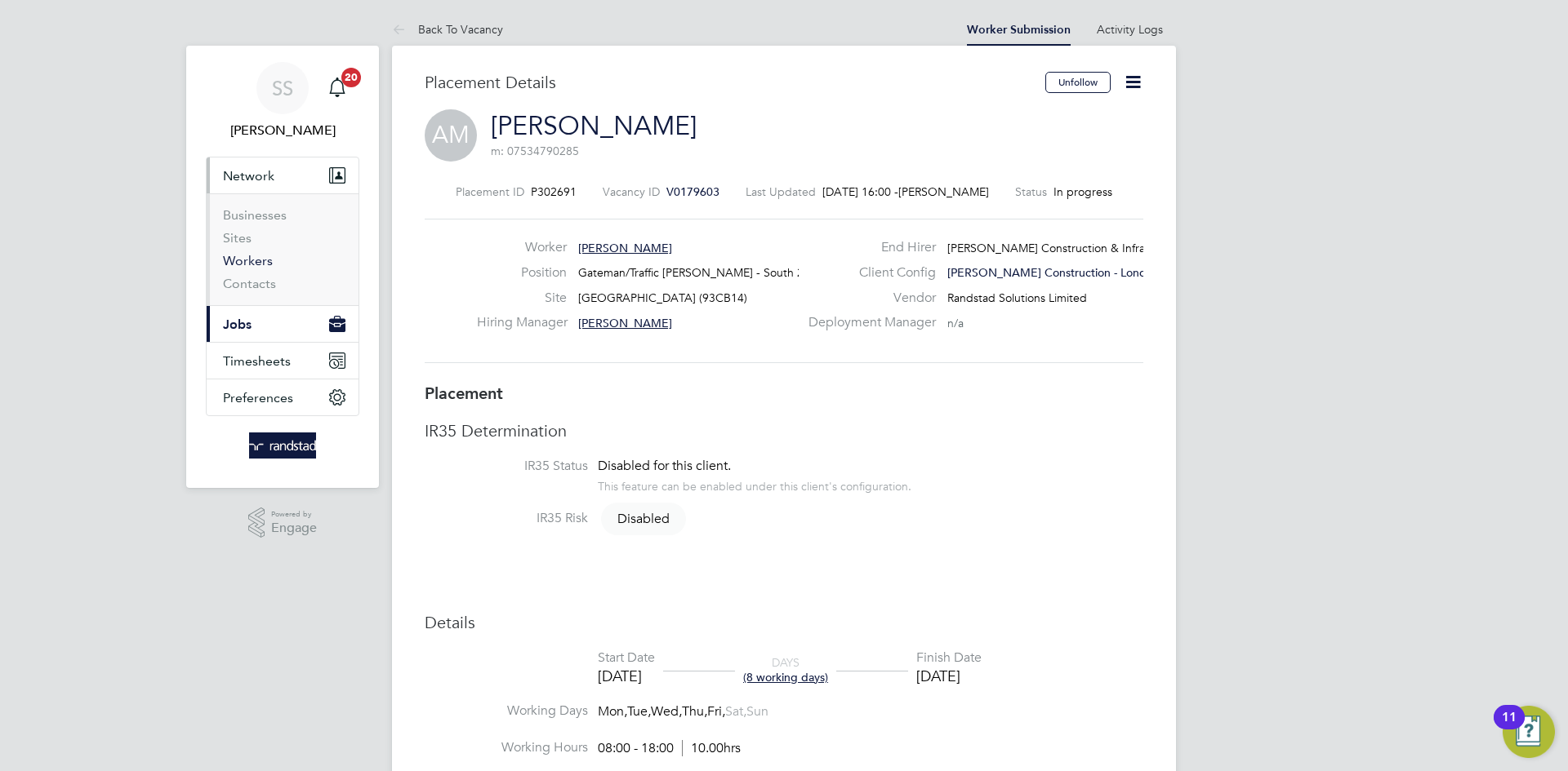
click at [262, 261] on link "Workers" at bounding box center [248, 261] width 50 height 16
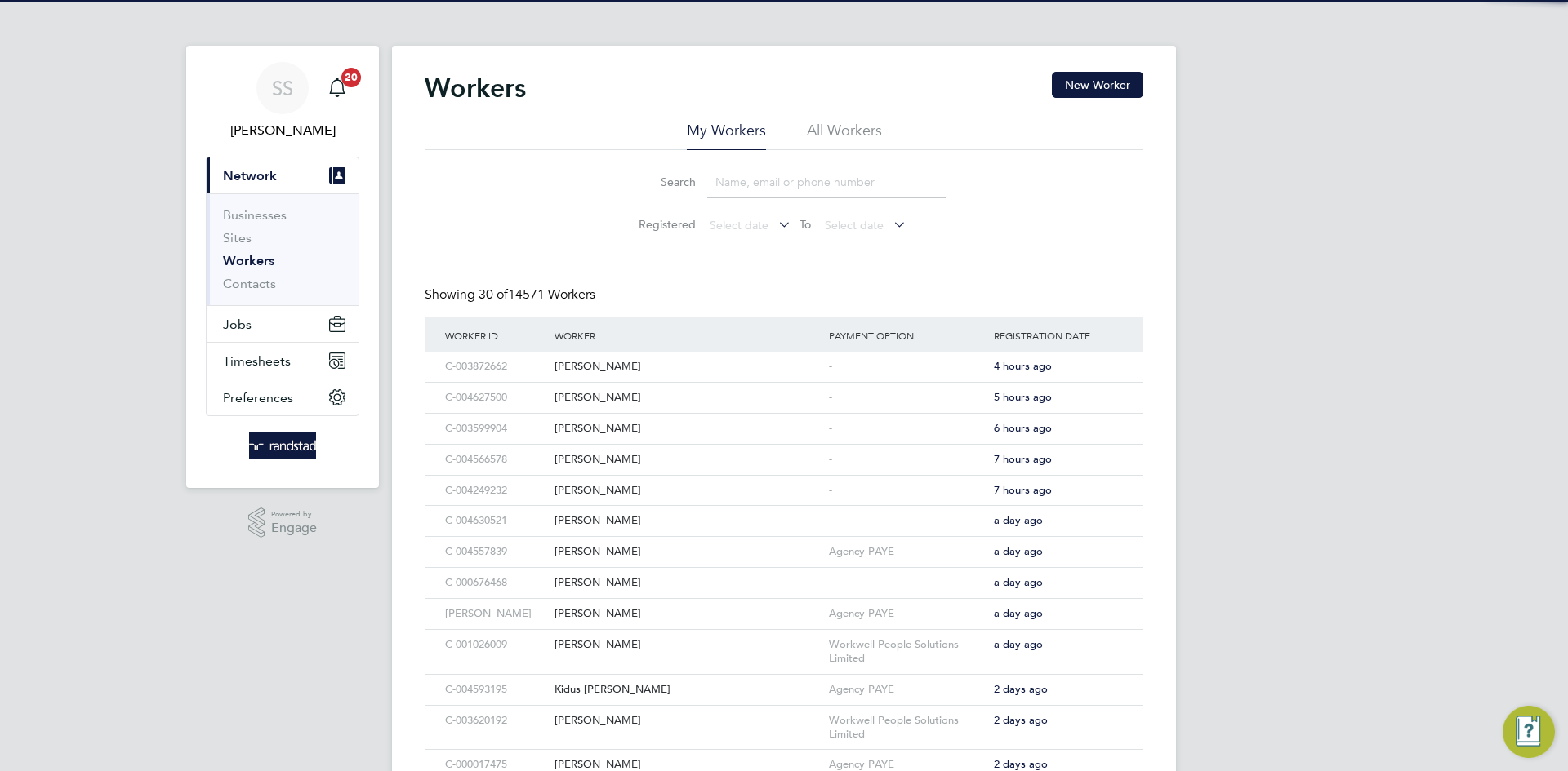
click at [838, 188] on input at bounding box center [826, 182] width 239 height 32
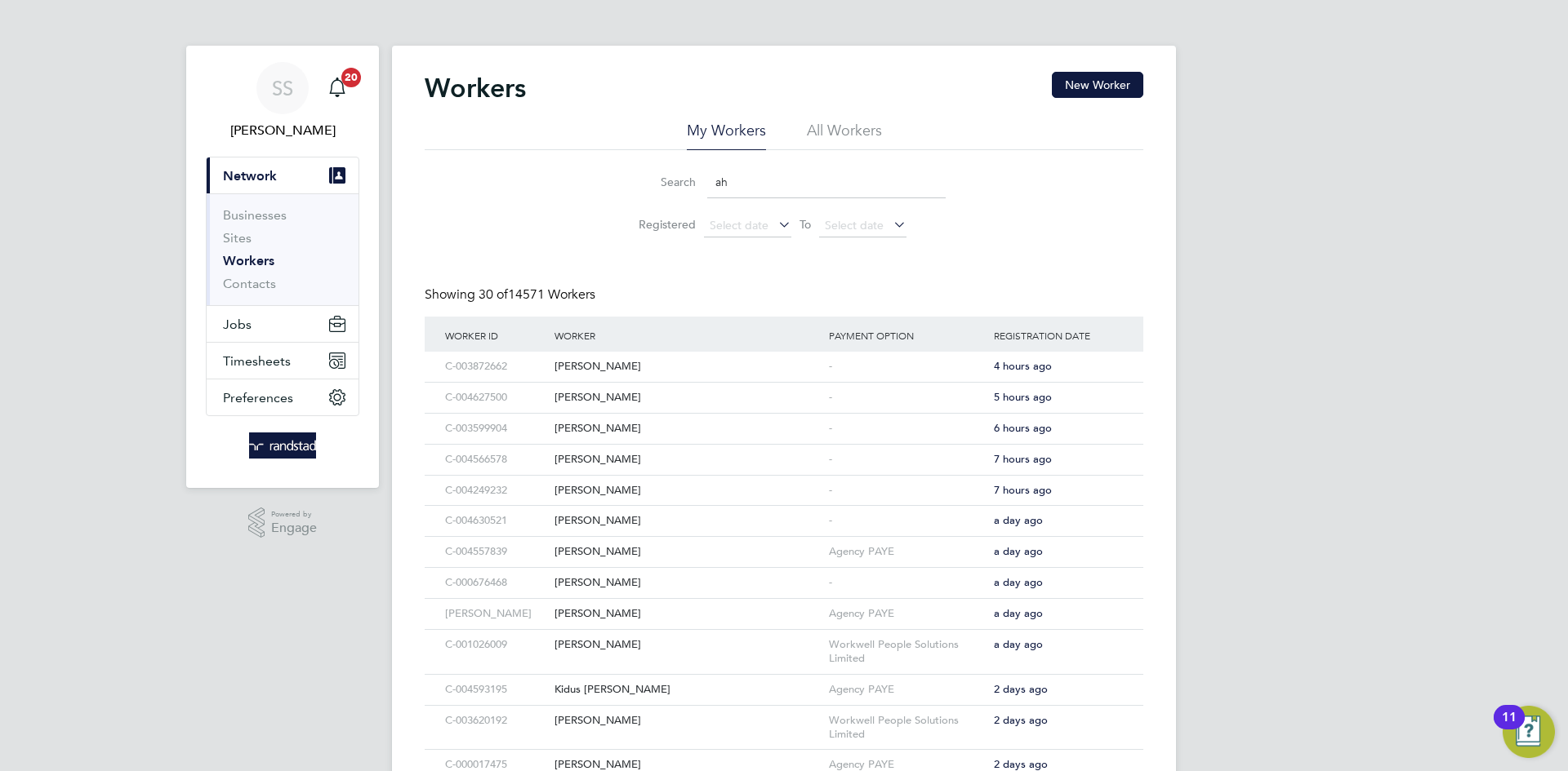
type input "a"
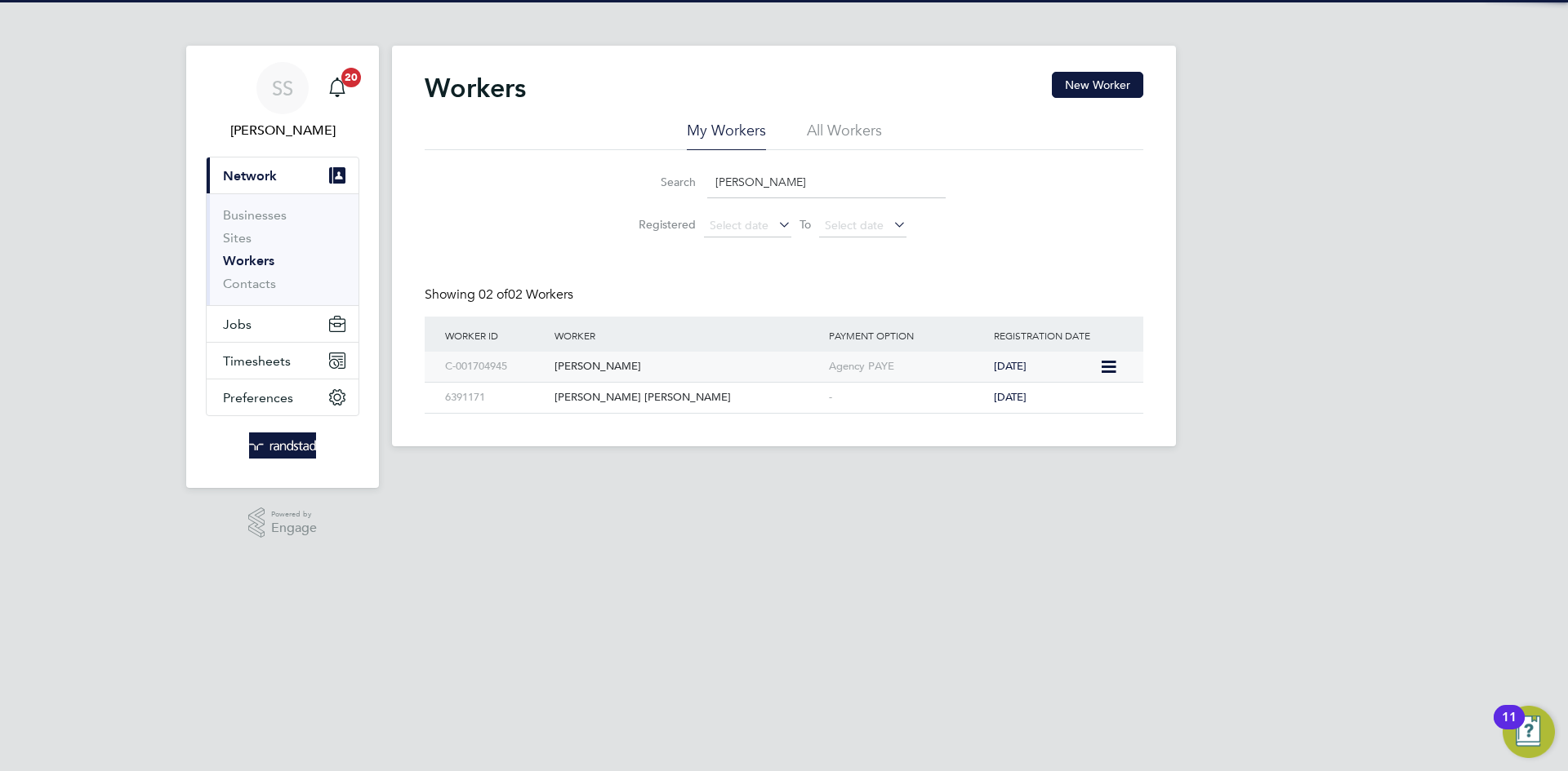
type input "[PERSON_NAME]"
click at [598, 376] on div "[PERSON_NAME]" at bounding box center [687, 367] width 274 height 30
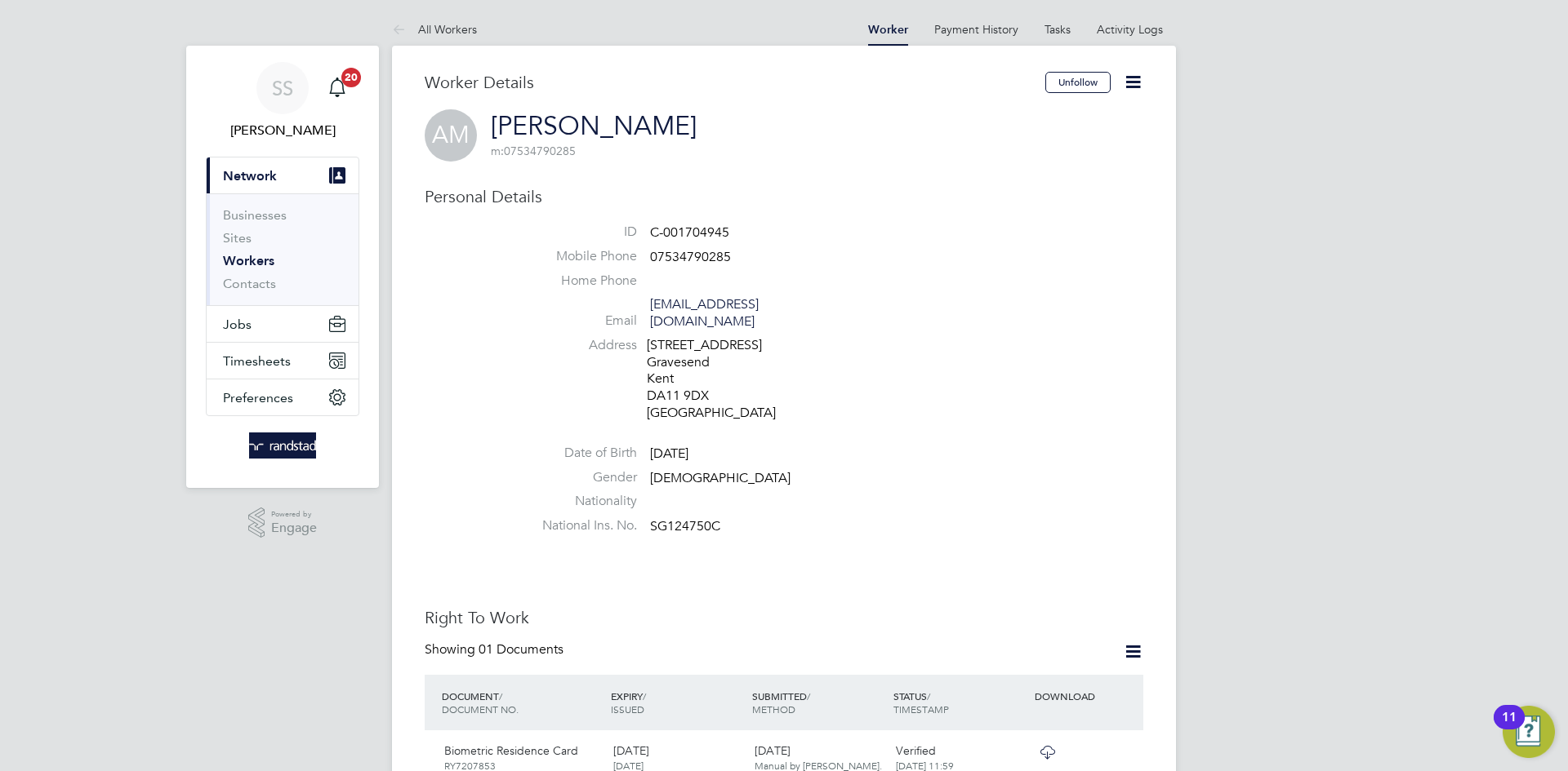
click at [1019, 405] on li "Address 1A Hamerton Road Gravesend Kent DA11 9DX United Kingdom" at bounding box center [833, 382] width 621 height 89
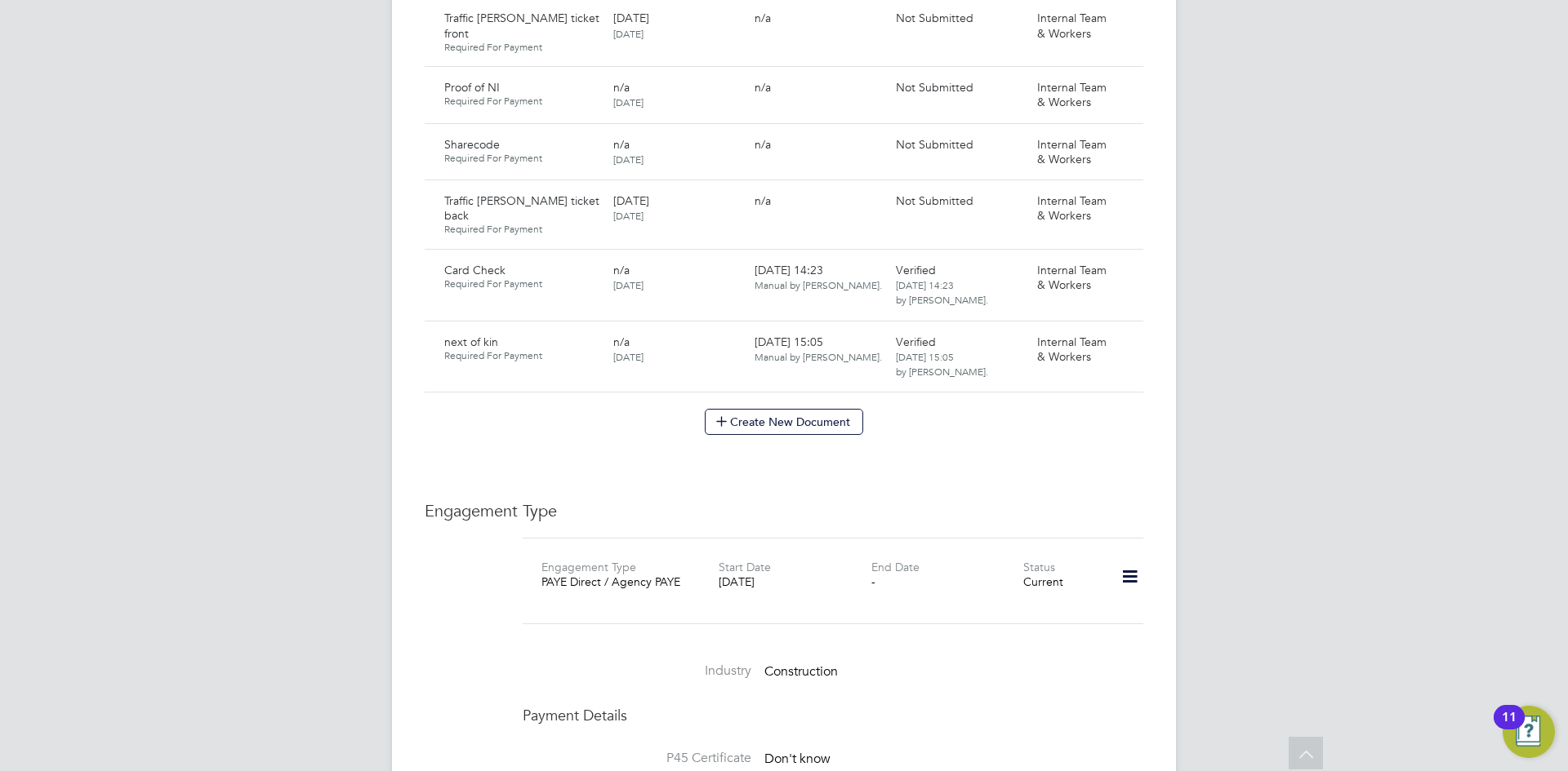
scroll to position [1117, 0]
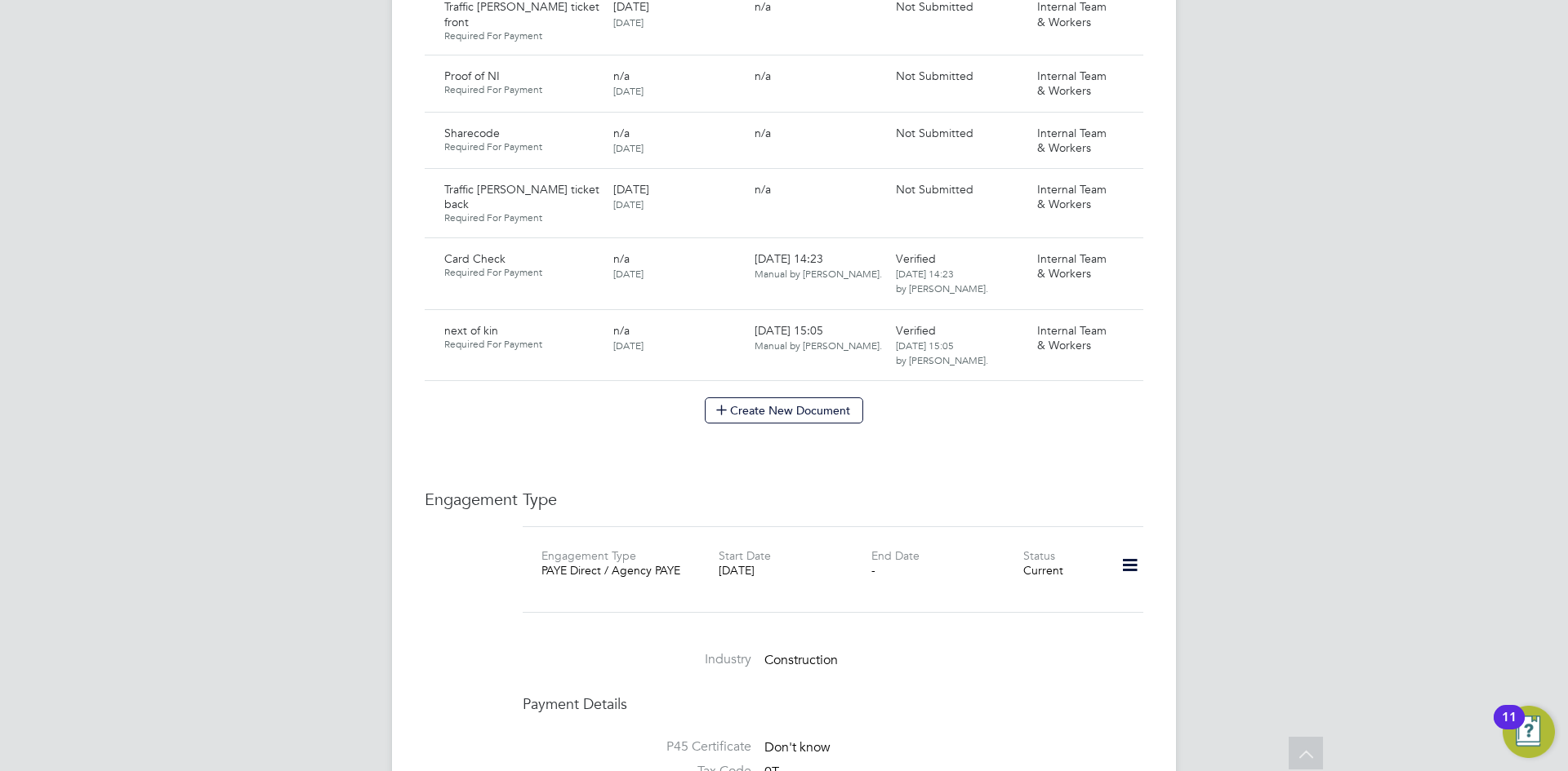
click at [1267, 314] on div "SS Shaye Stoneham Notifications 20 Applications: Current page: Network Business…" at bounding box center [784, 135] width 1568 height 2505
